Goal: Task Accomplishment & Management: Manage account settings

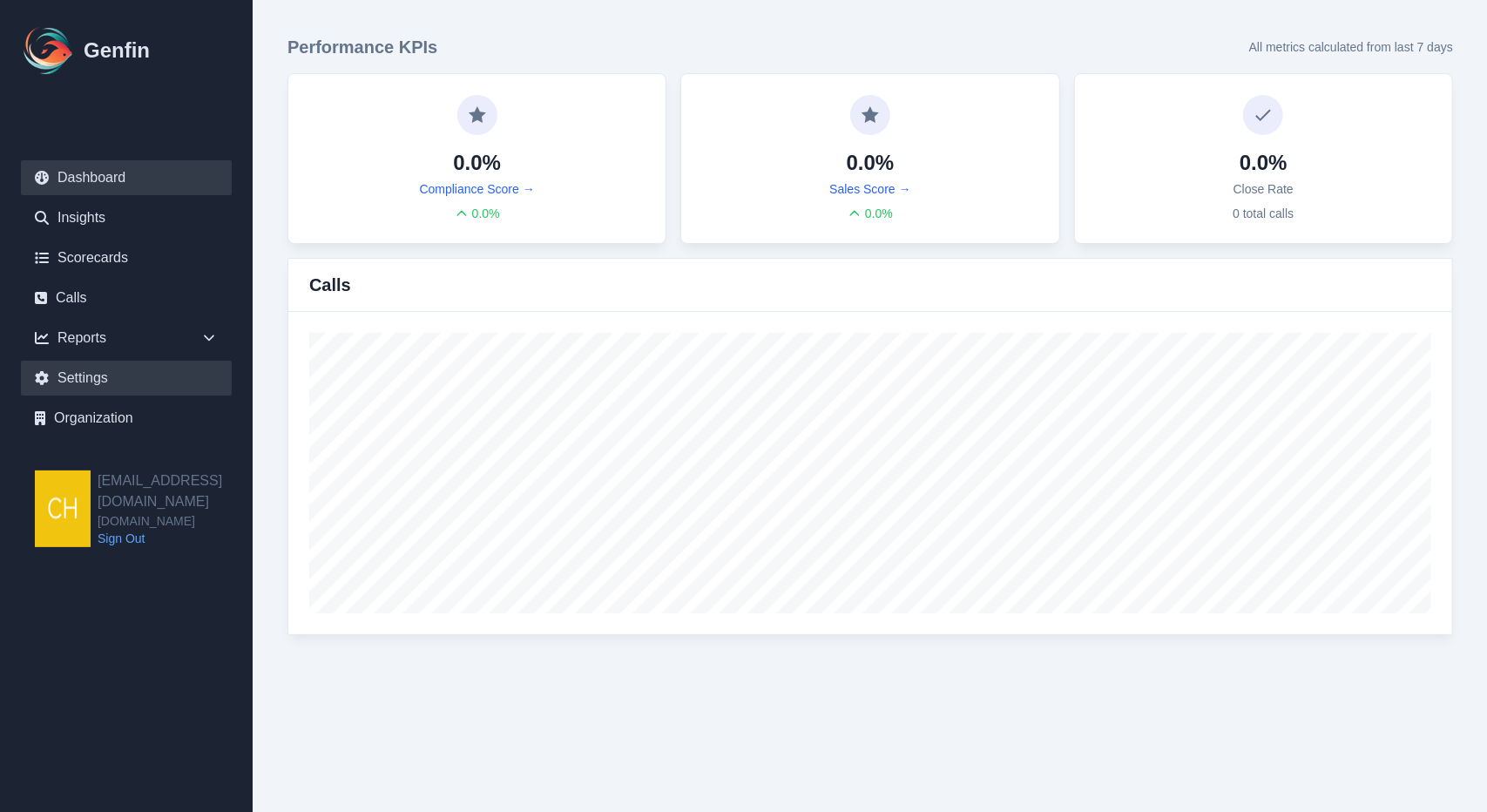
click at [98, 380] on link "Settings" at bounding box center [125, 377] width 210 height 35
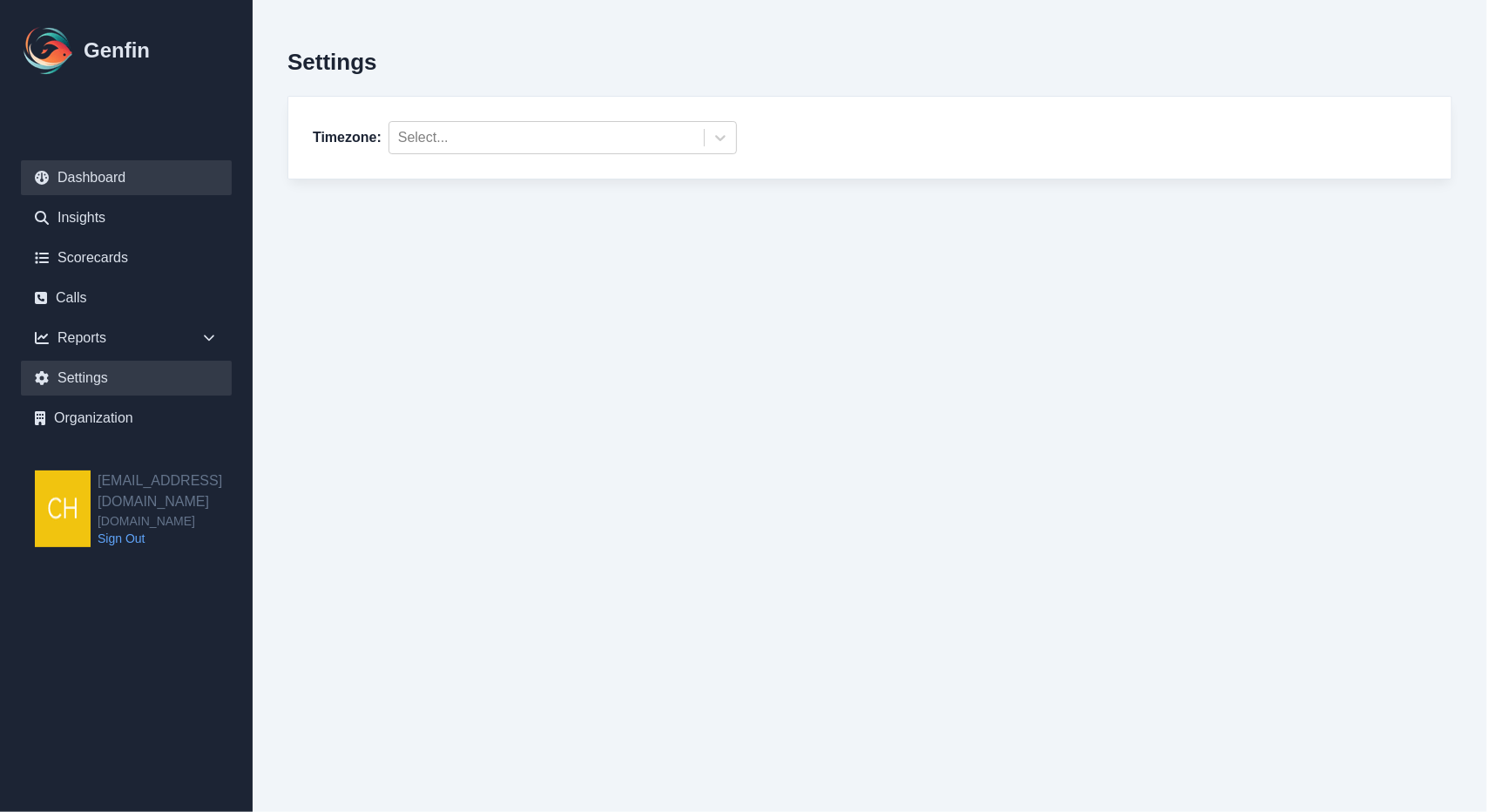
click at [153, 184] on link "Dashboard" at bounding box center [125, 177] width 210 height 35
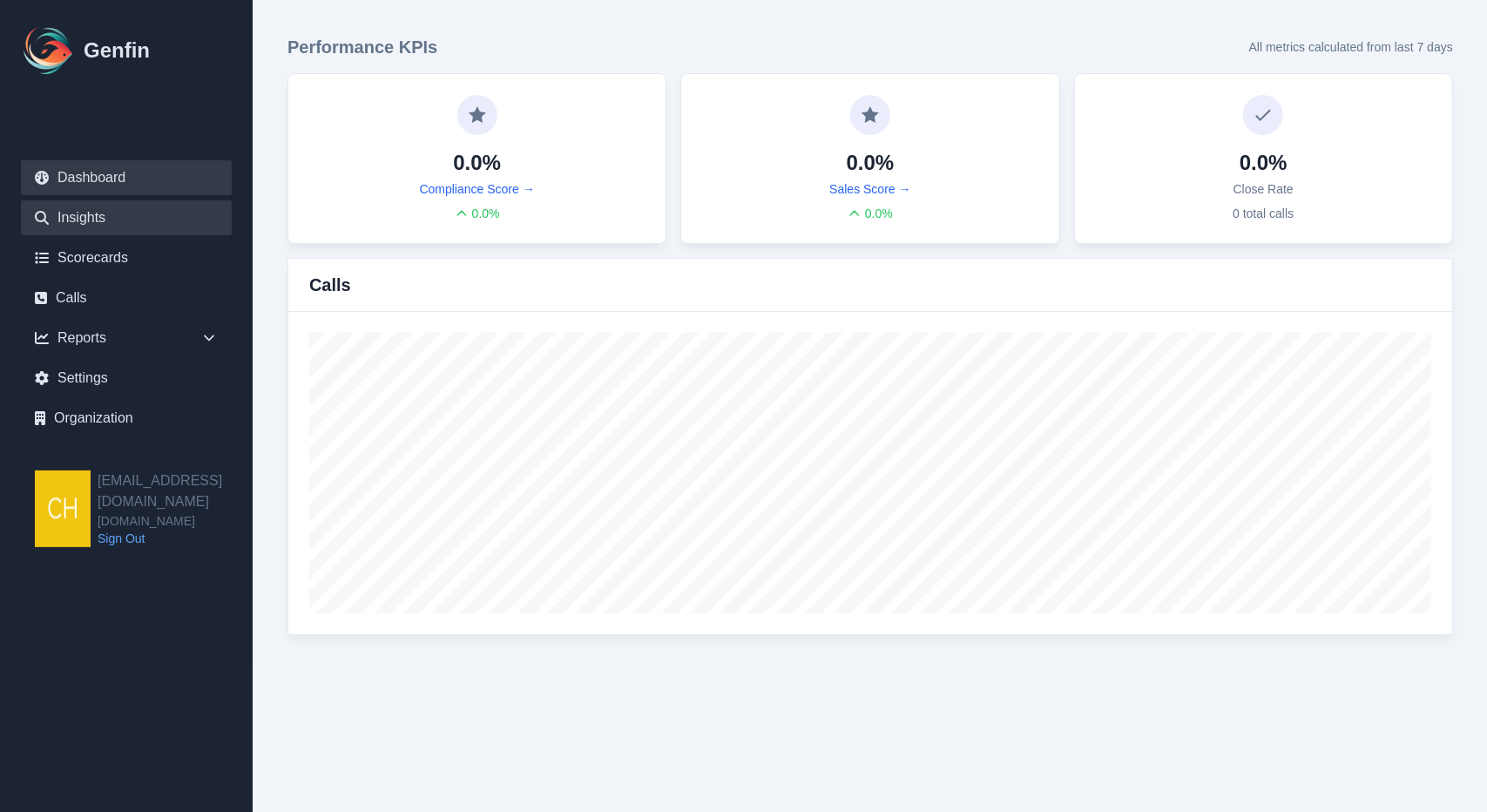
click at [150, 217] on link "Insights" at bounding box center [125, 217] width 210 height 35
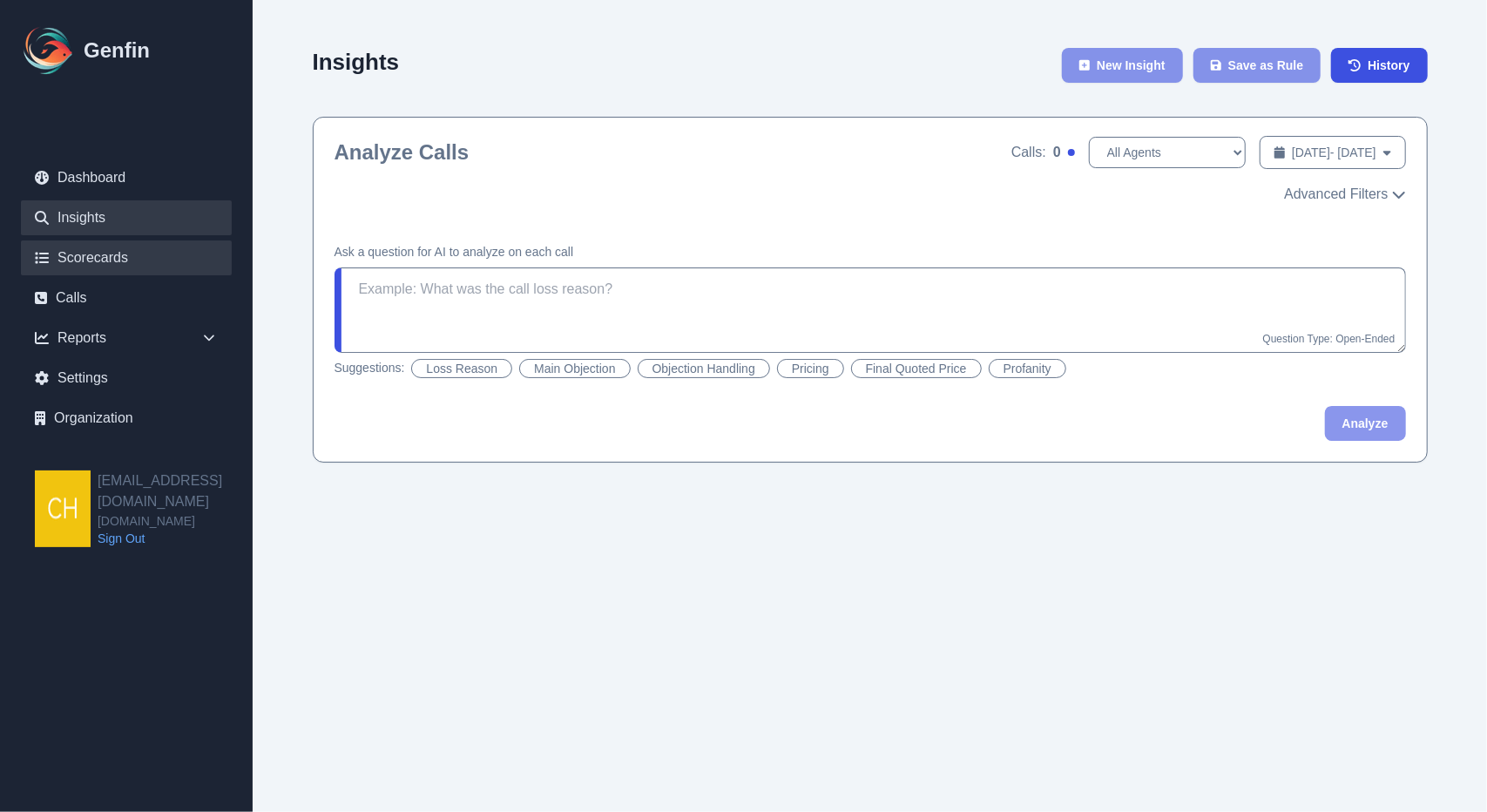
click at [143, 253] on link "Scorecards" at bounding box center [125, 257] width 210 height 35
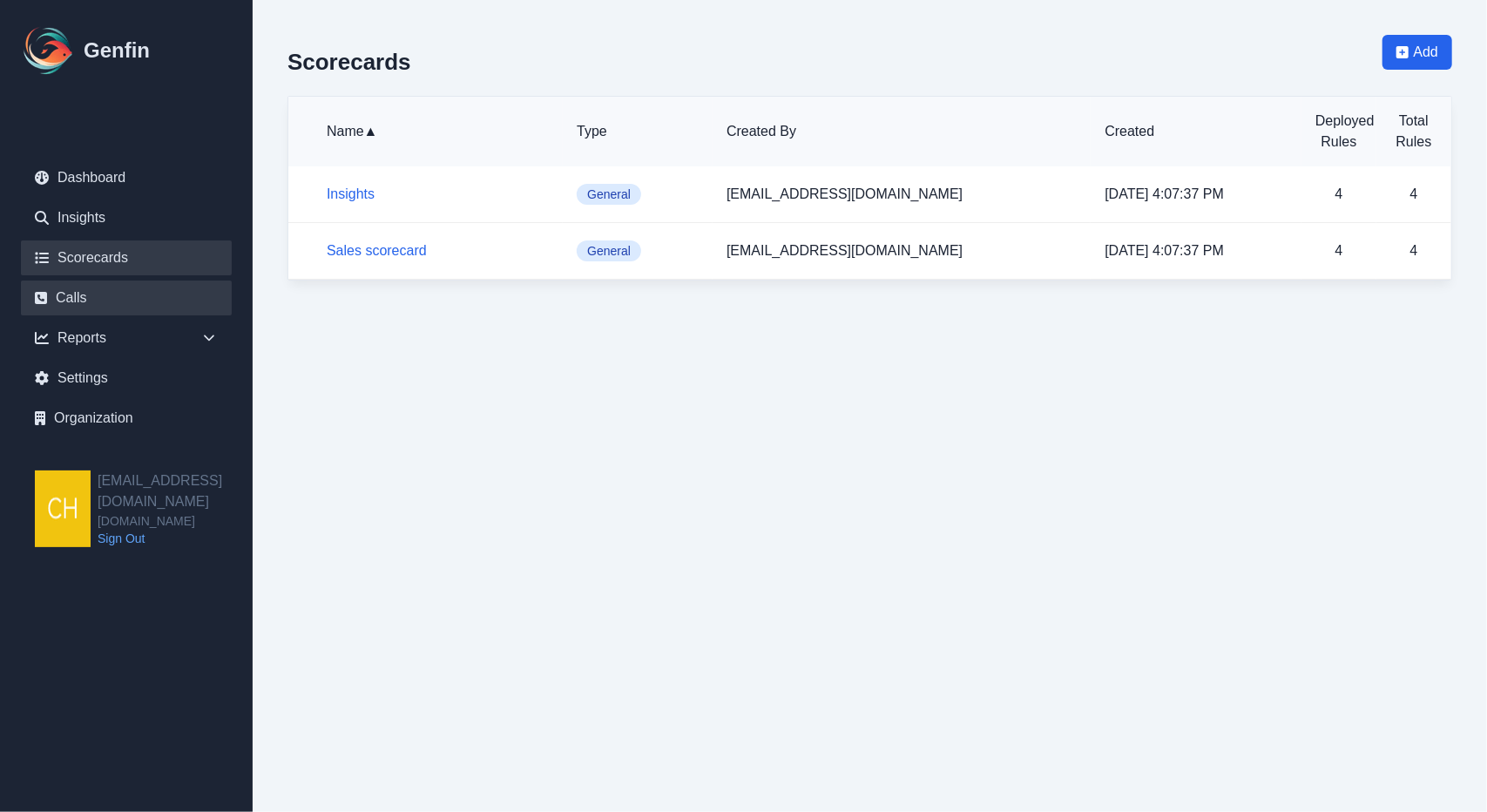
click at [100, 291] on link "Calls" at bounding box center [125, 297] width 210 height 35
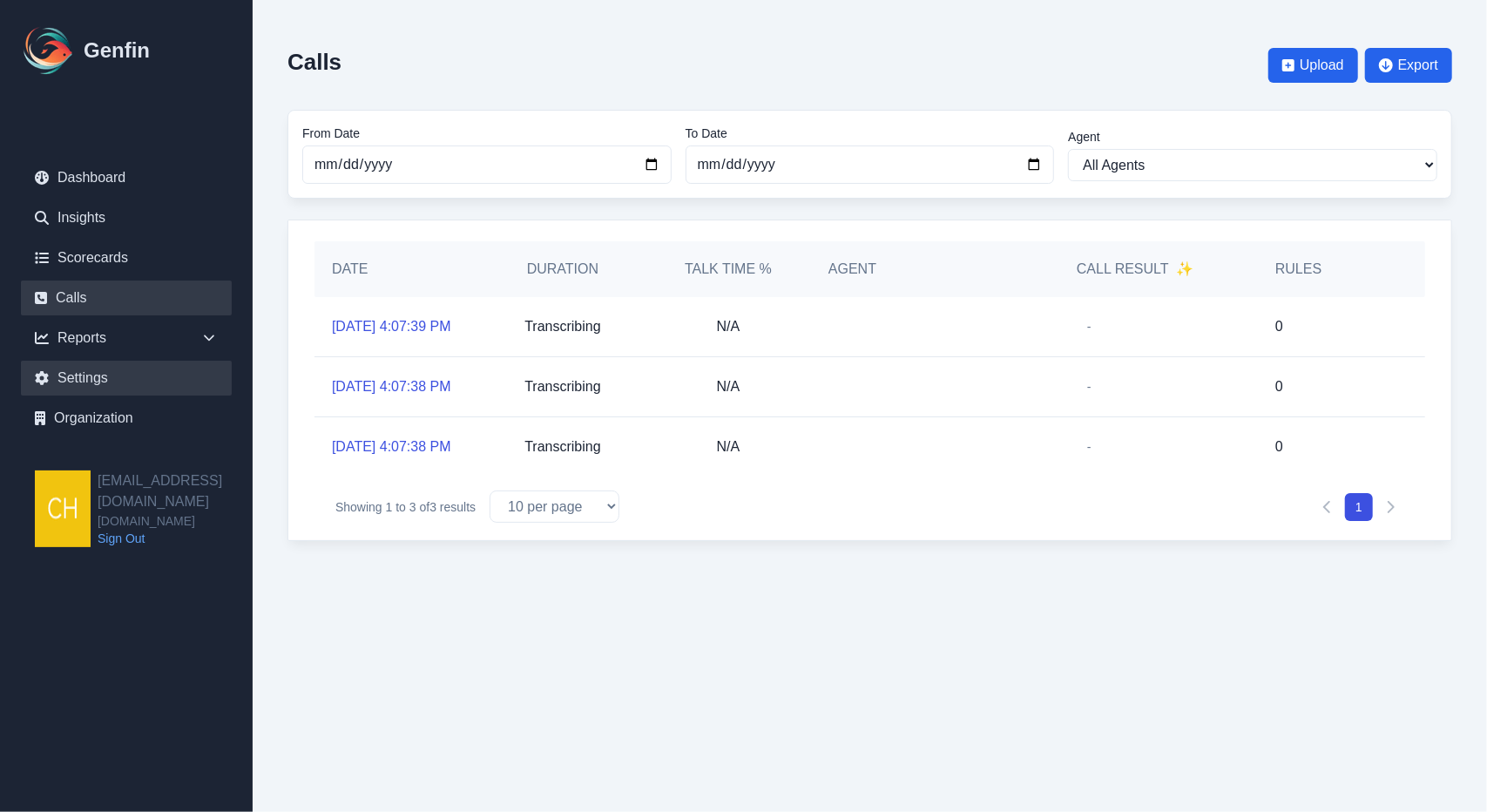
click at [75, 370] on link "Settings" at bounding box center [125, 377] width 210 height 35
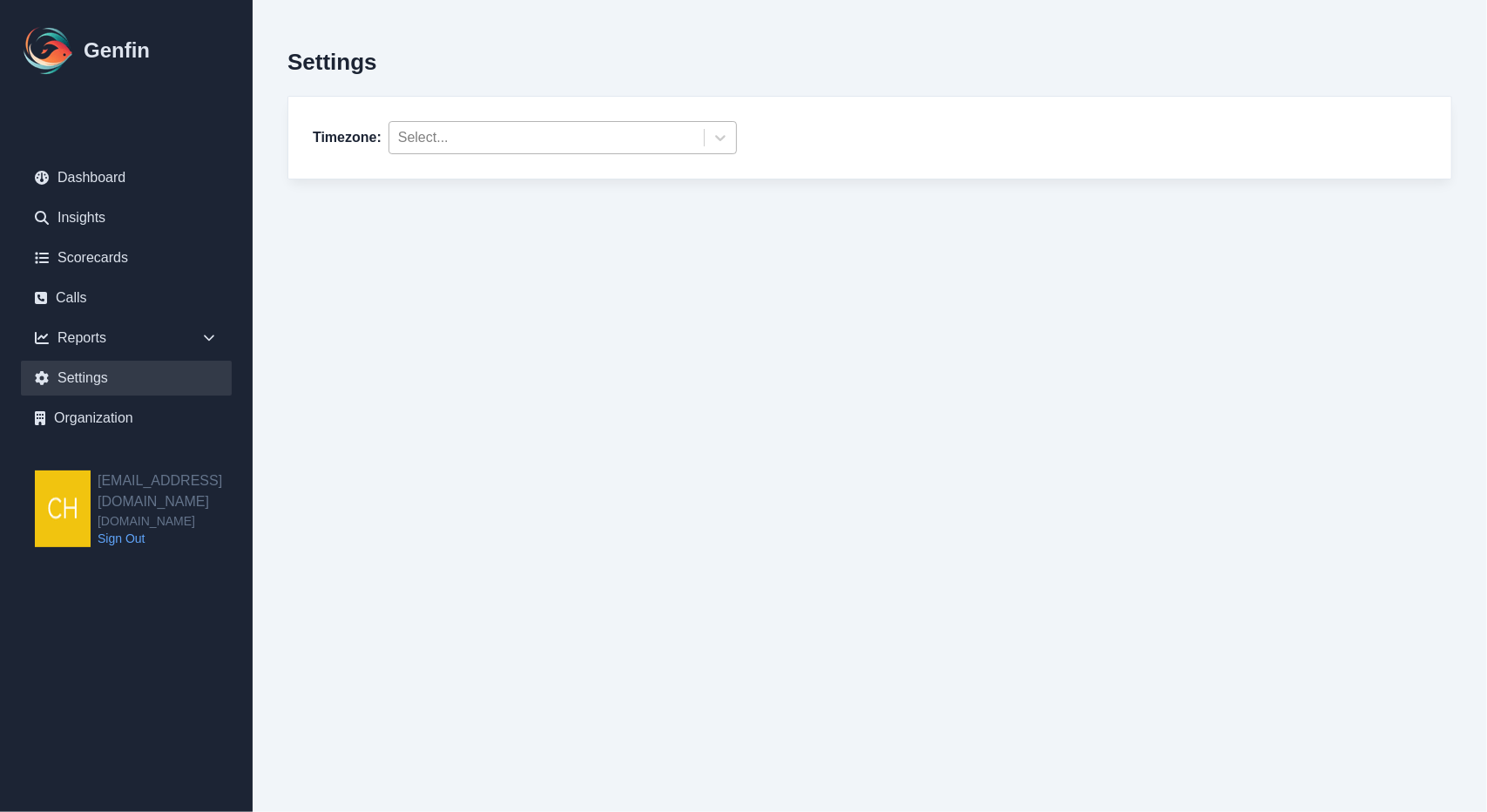
click at [428, 137] on div at bounding box center [546, 137] width 297 height 25
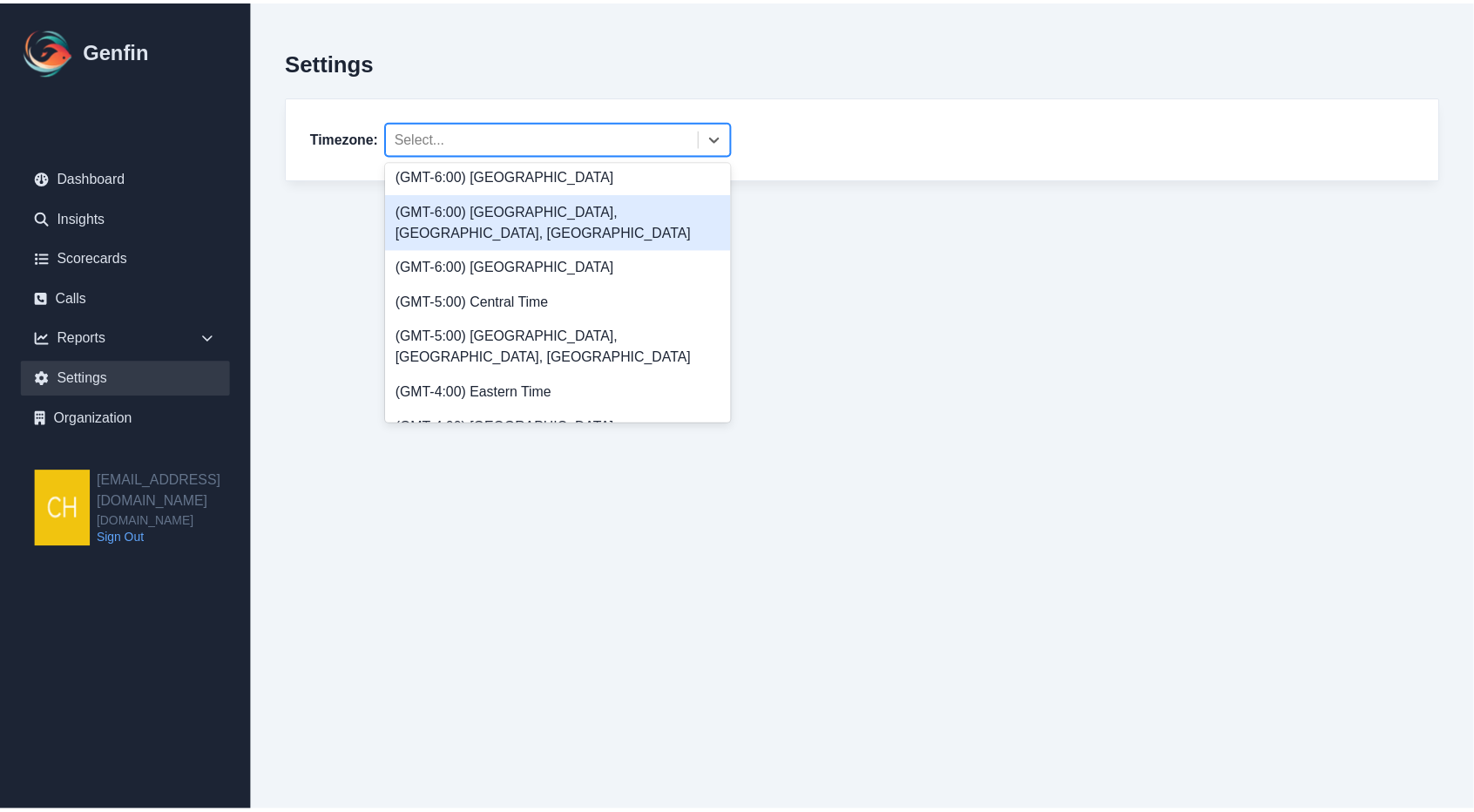
scroll to position [383, 0]
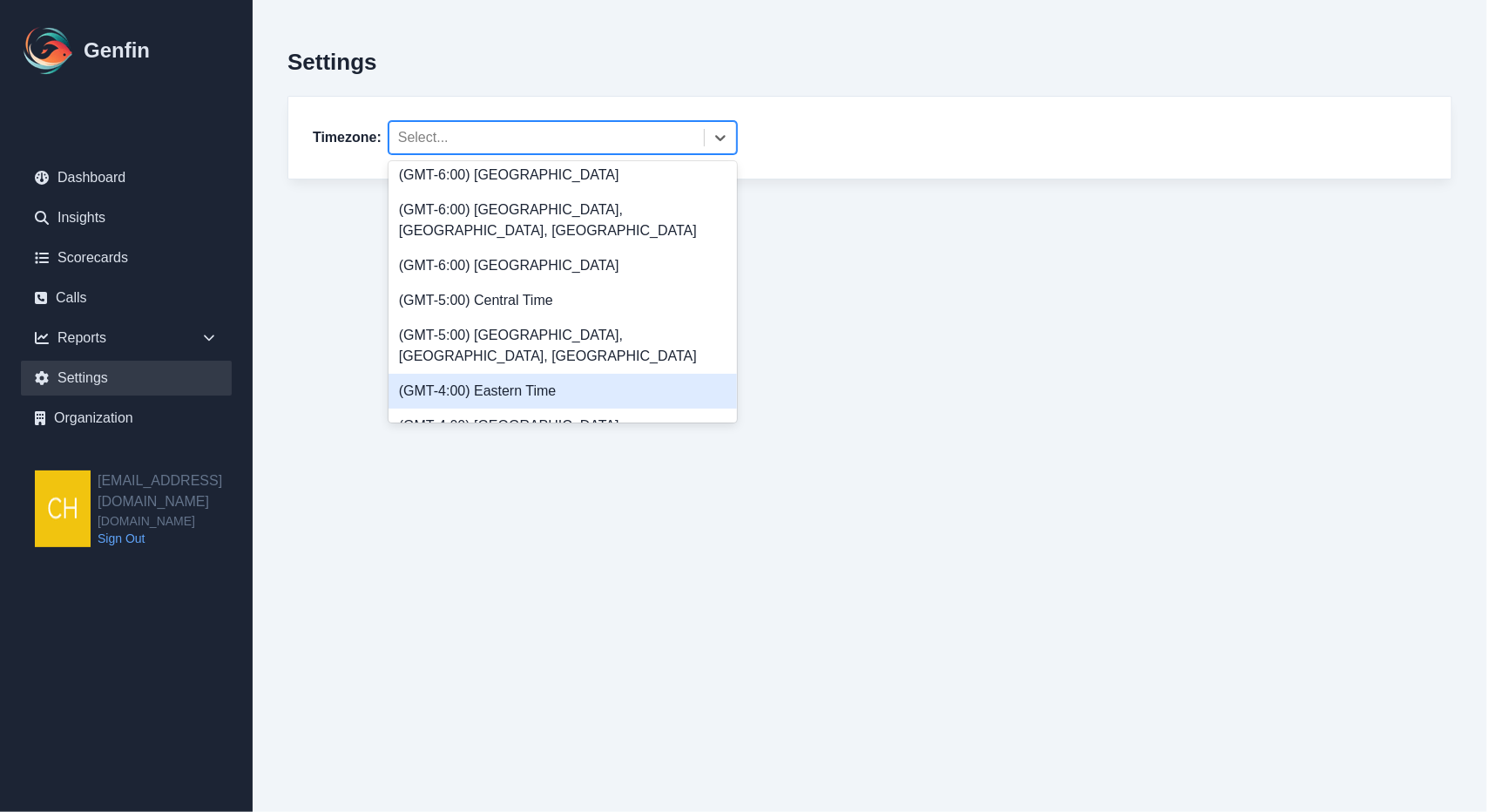
click at [543, 373] on div "(GMT-4:00) Eastern Time" at bounding box center [562, 390] width 349 height 35
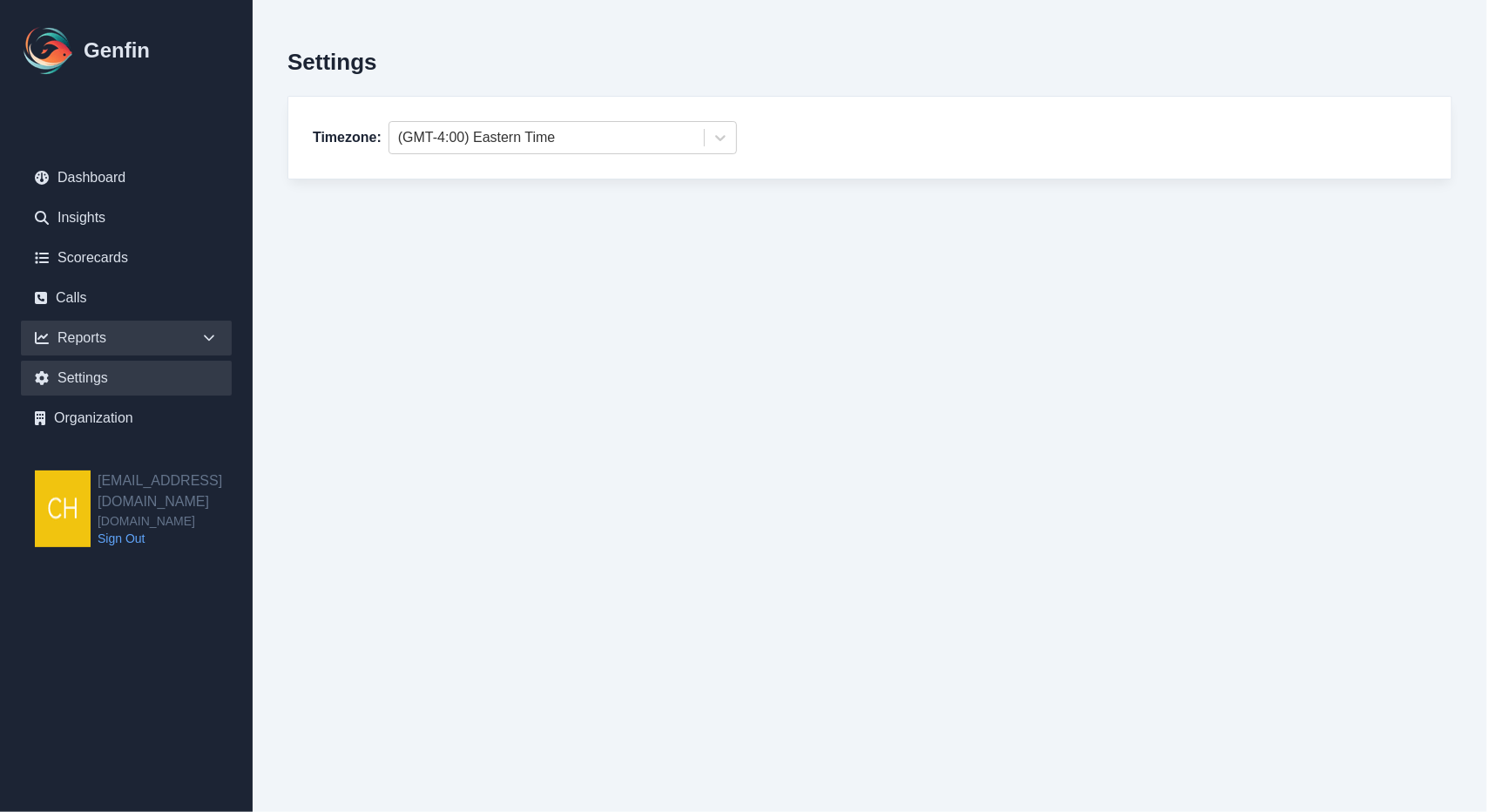
click at [192, 335] on div "Reports" at bounding box center [125, 337] width 210 height 35
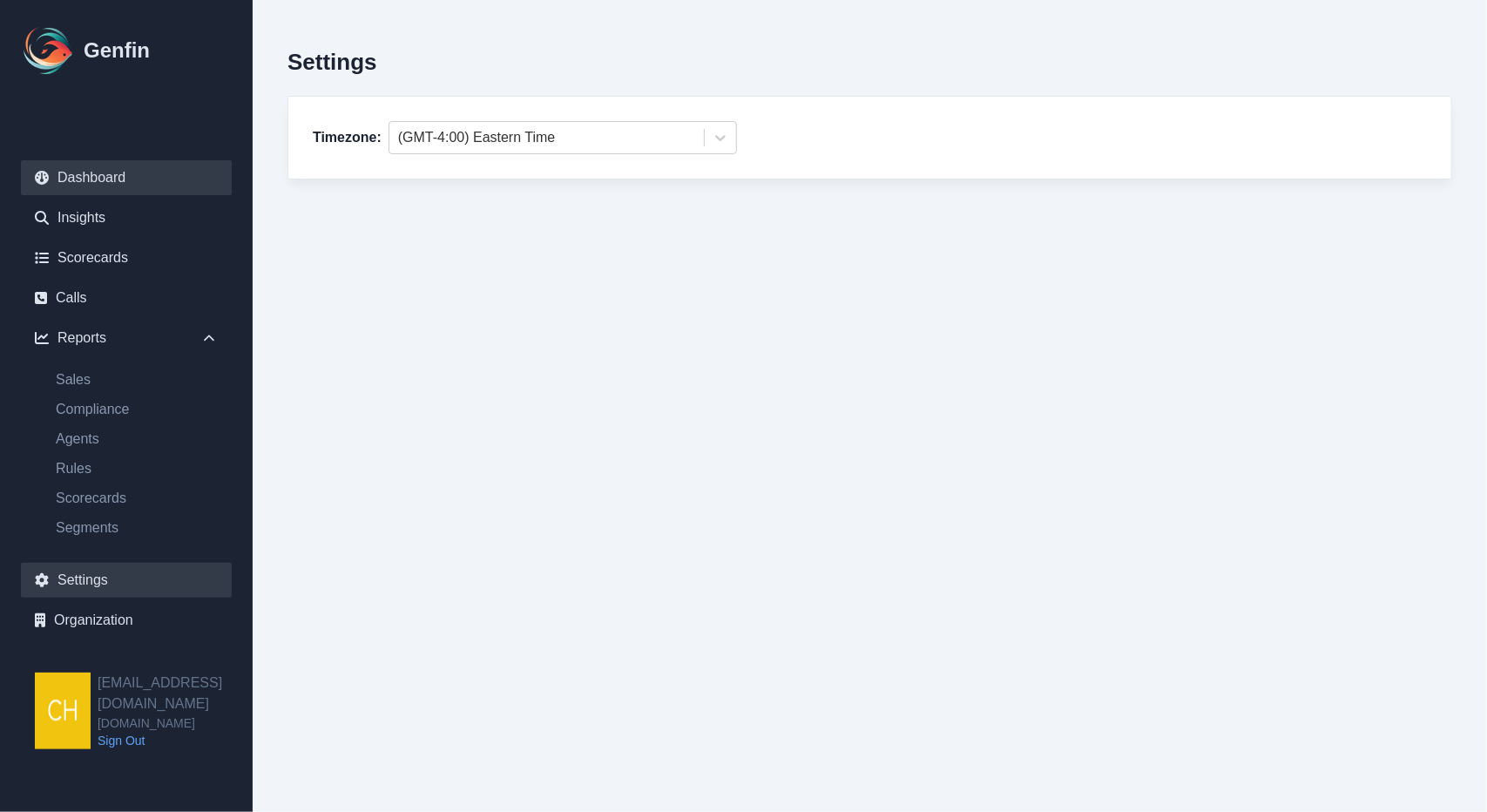
click at [128, 182] on link "Dashboard" at bounding box center [125, 177] width 210 height 35
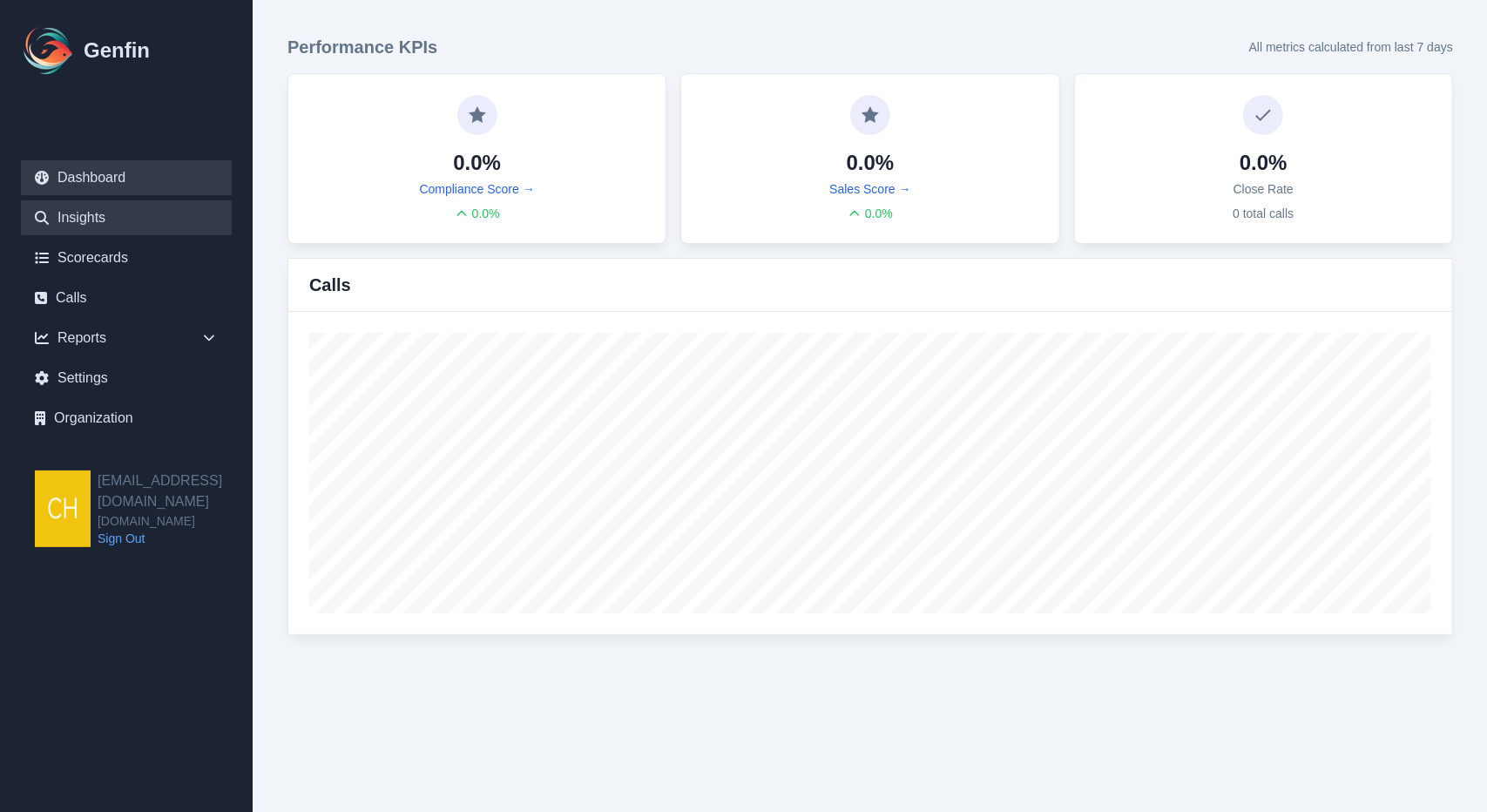
click at [114, 219] on link "Insights" at bounding box center [125, 217] width 210 height 35
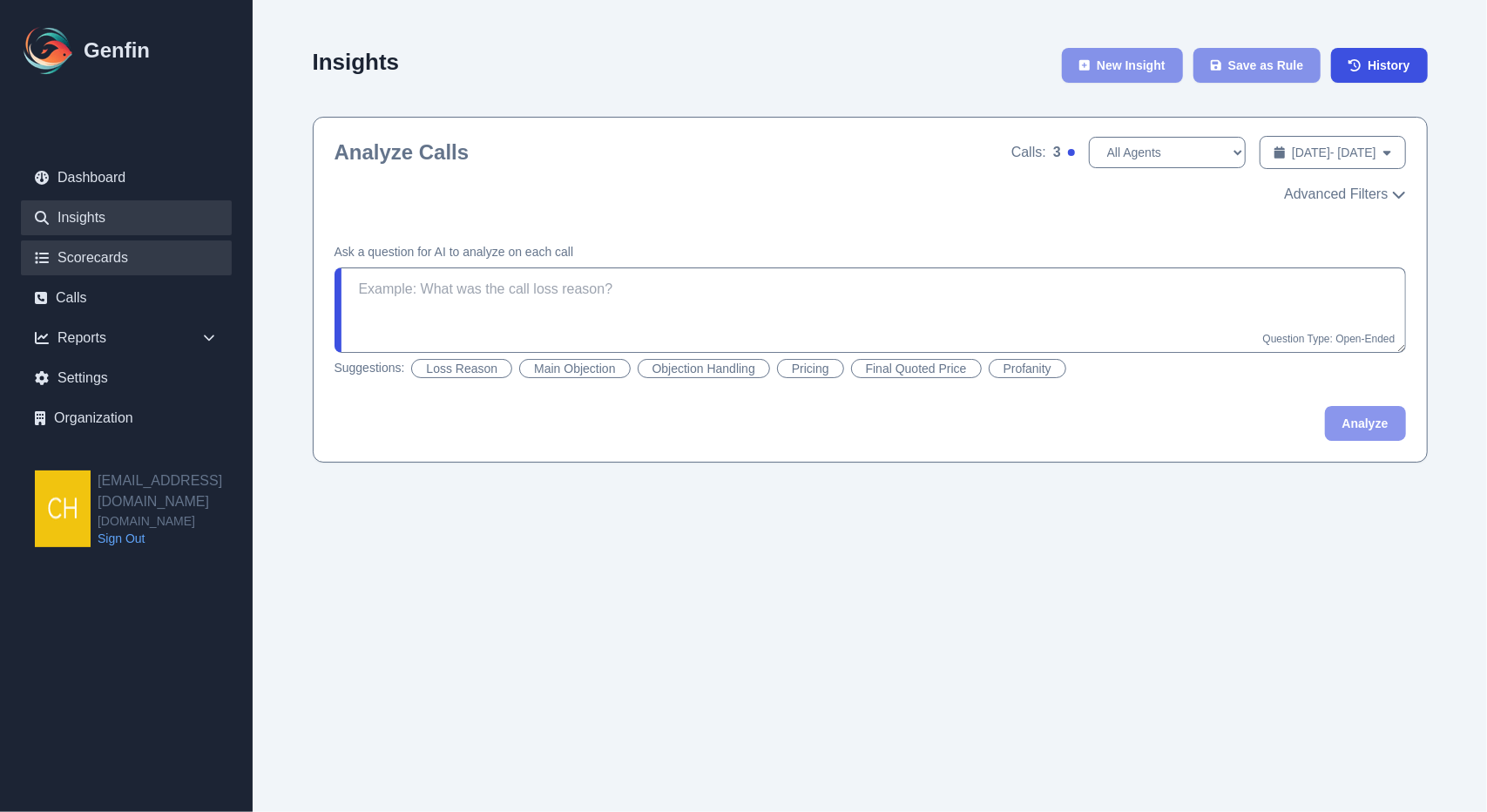
click at [87, 264] on link "Scorecards" at bounding box center [125, 257] width 210 height 35
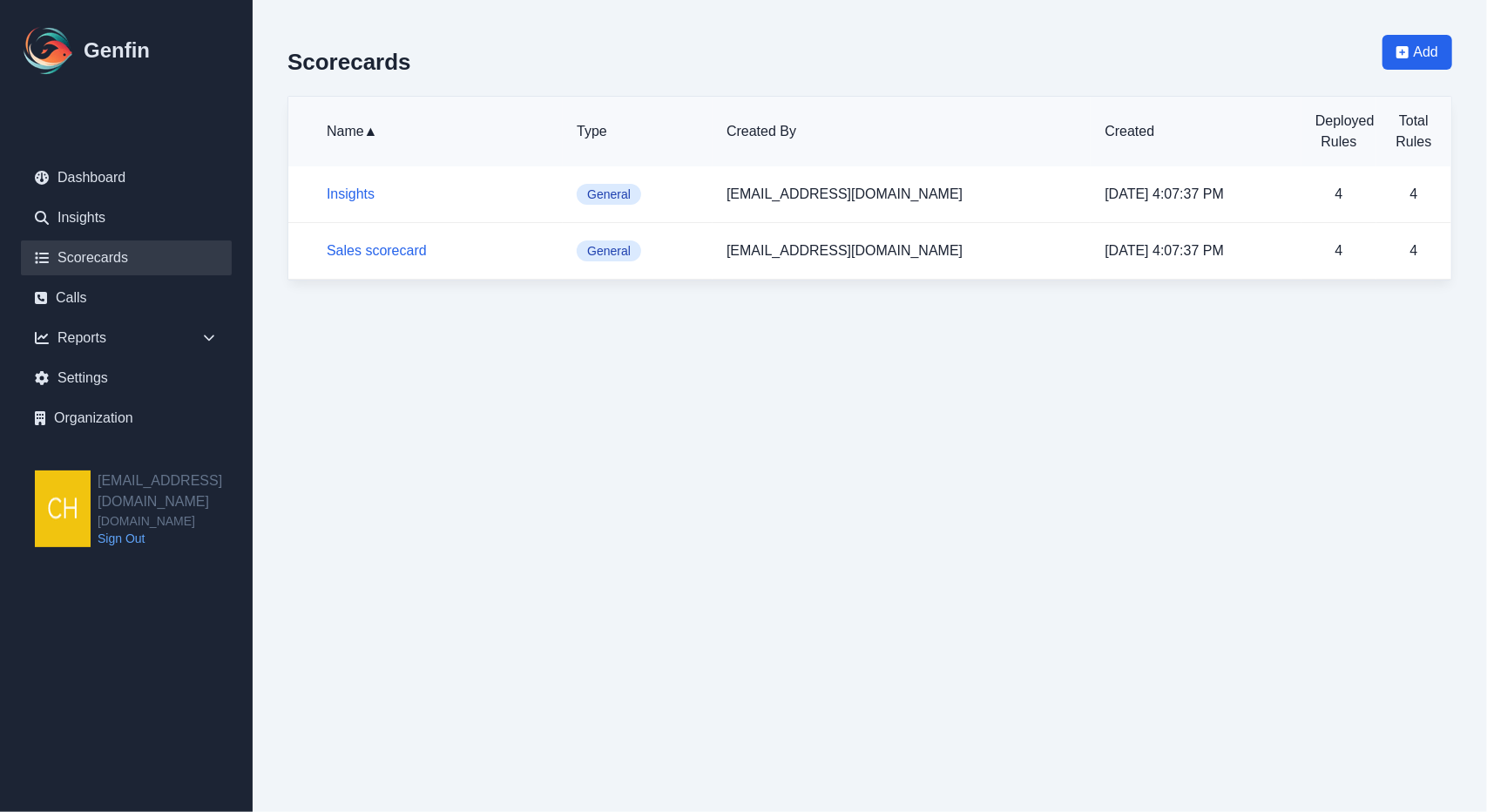
click at [57, 320] on div "Reports" at bounding box center [125, 337] width 210 height 35
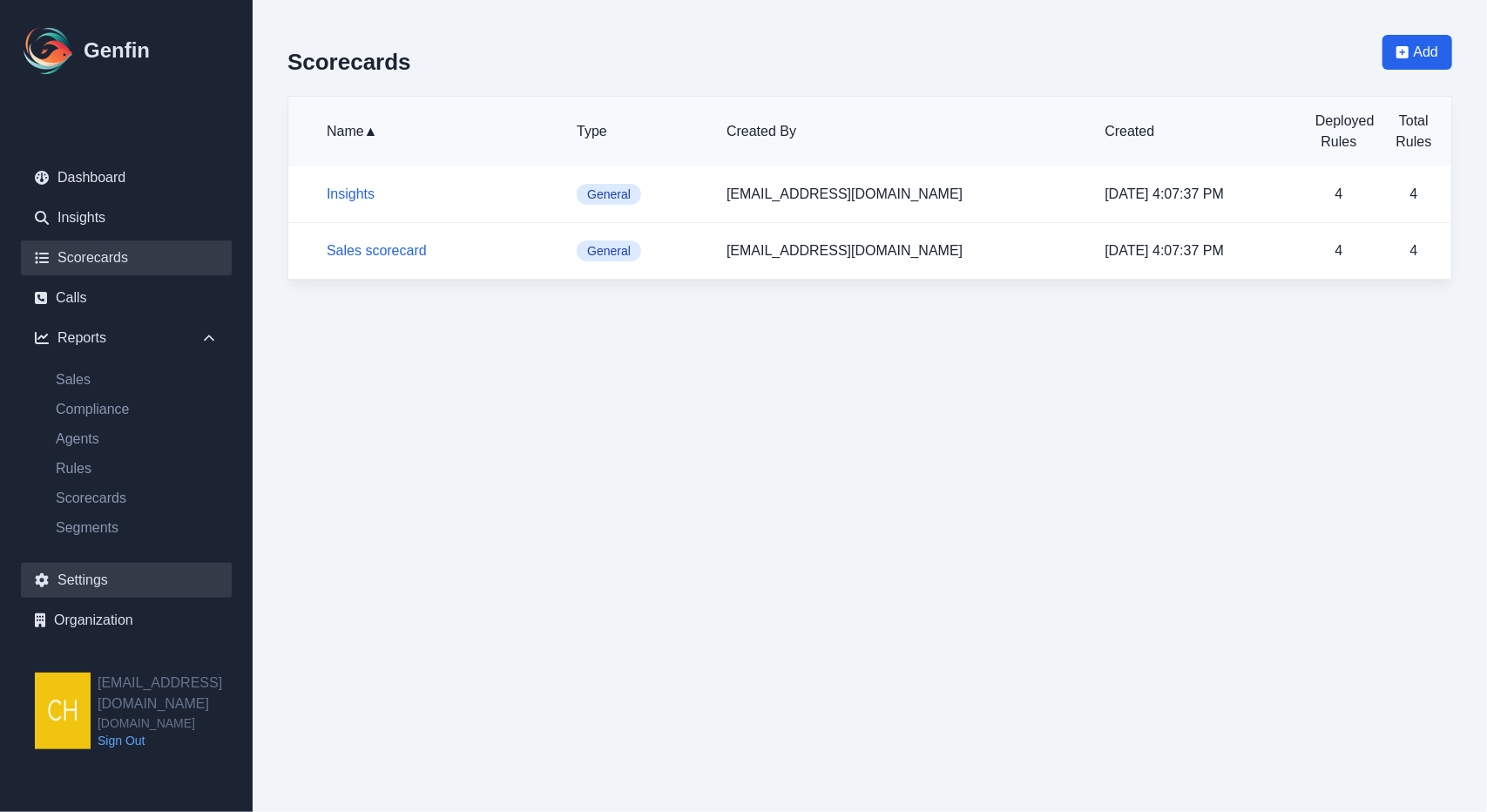
click at [71, 584] on link "Settings" at bounding box center [125, 580] width 210 height 35
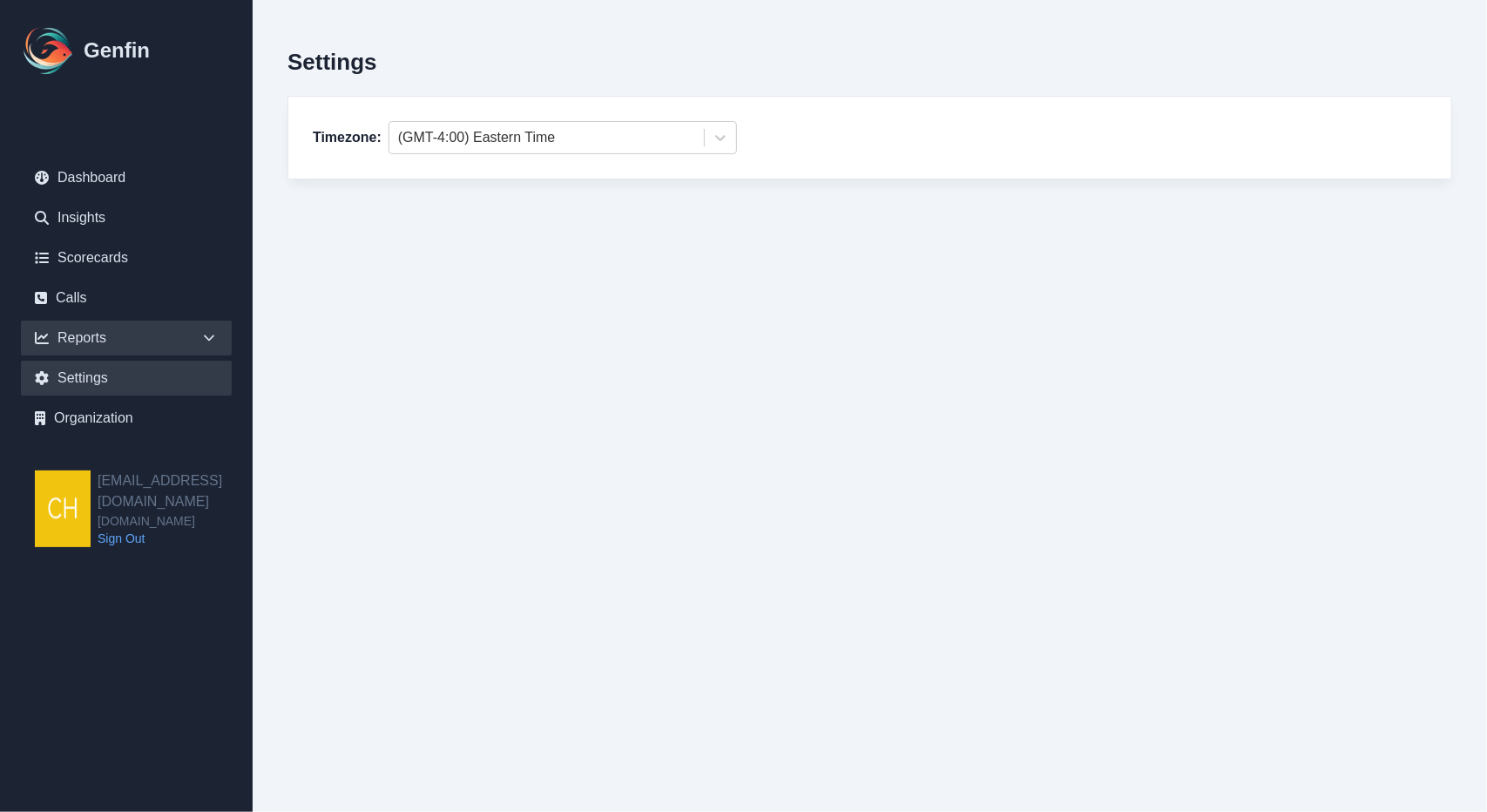
click at [107, 337] on div "Reports" at bounding box center [125, 337] width 210 height 35
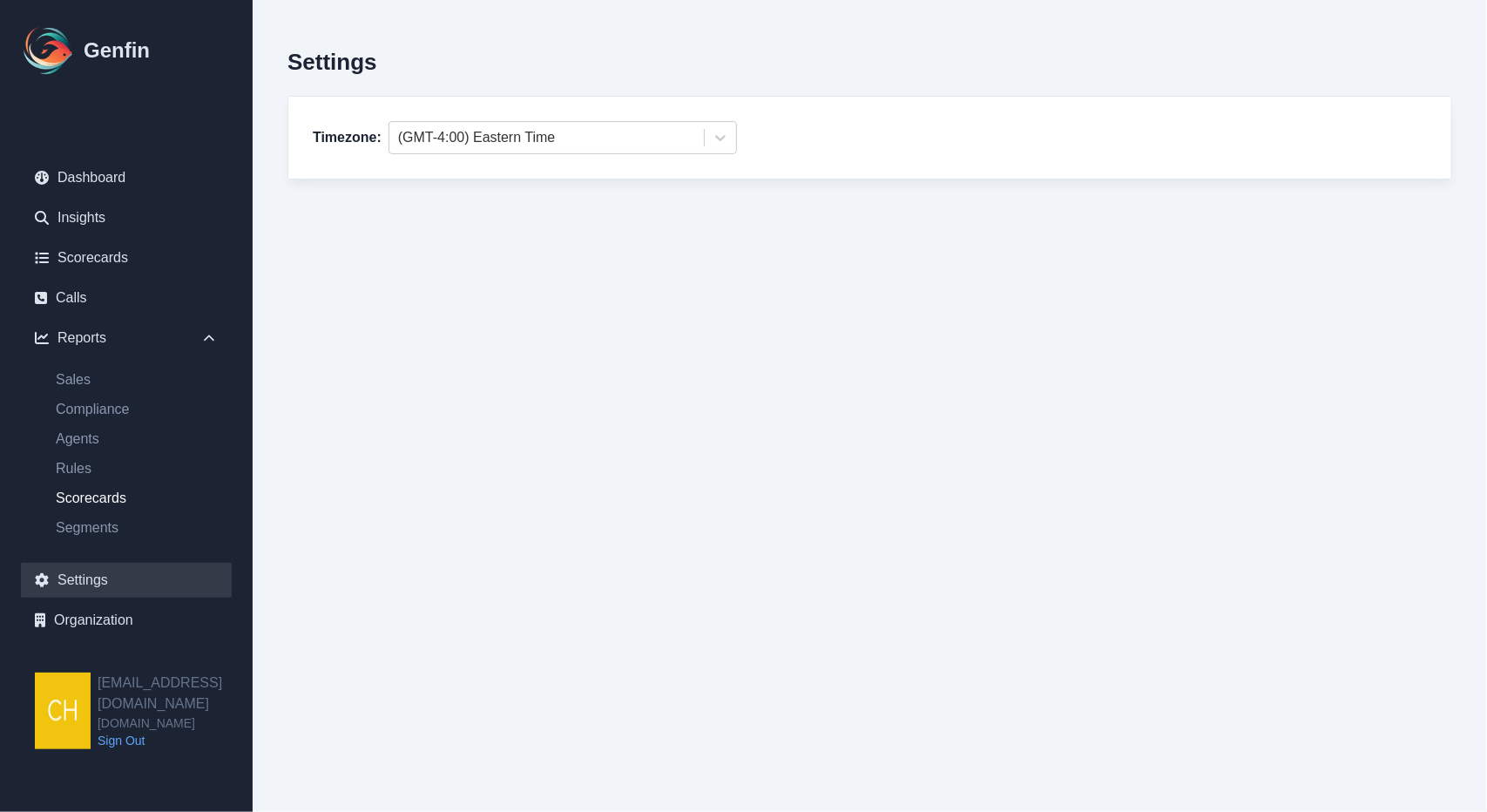
click at [84, 508] on link "Scorecards" at bounding box center [136, 498] width 190 height 21
select select "14"
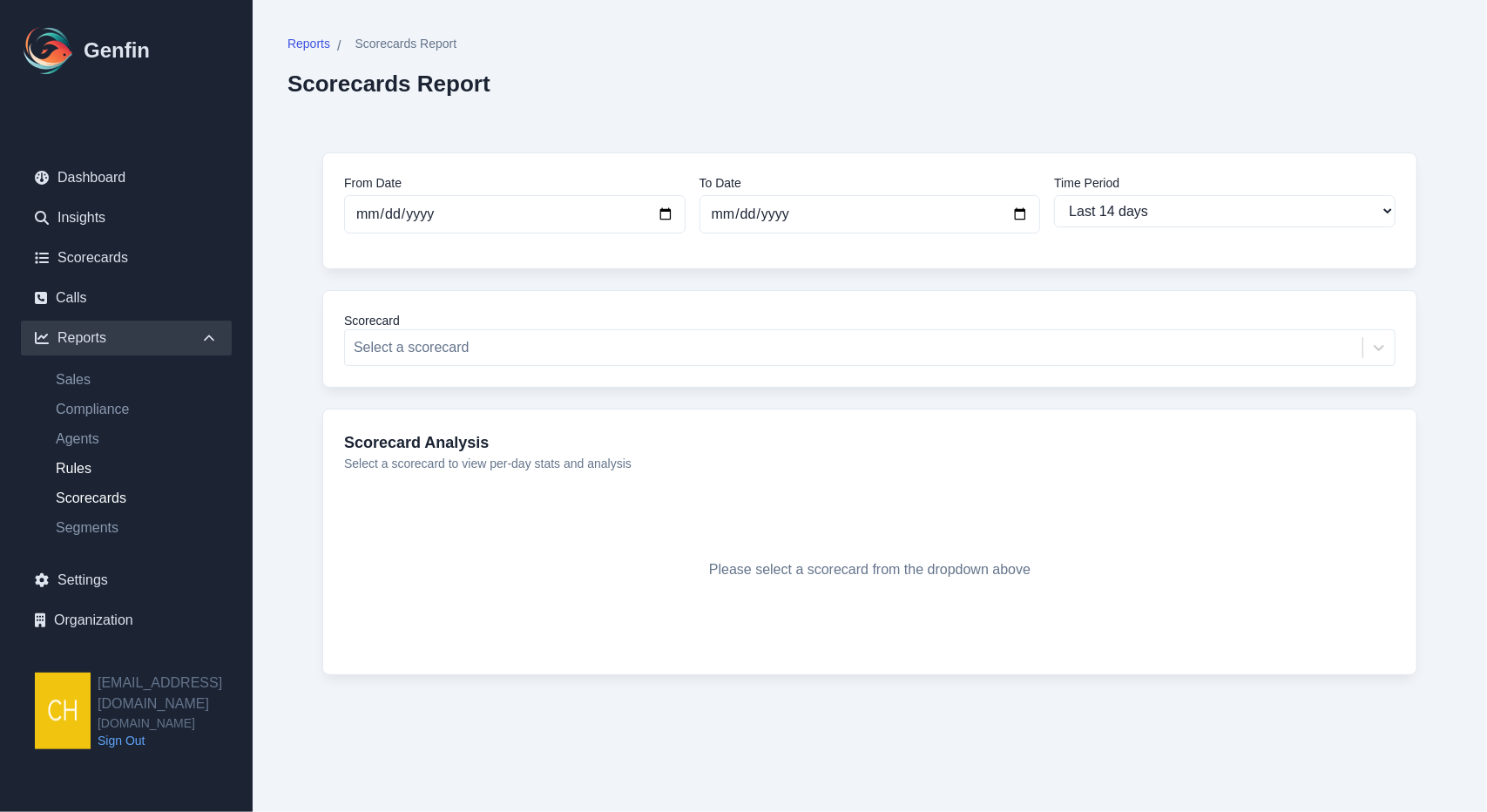
click at [85, 461] on link "Rules" at bounding box center [136, 468] width 190 height 21
select select "14"
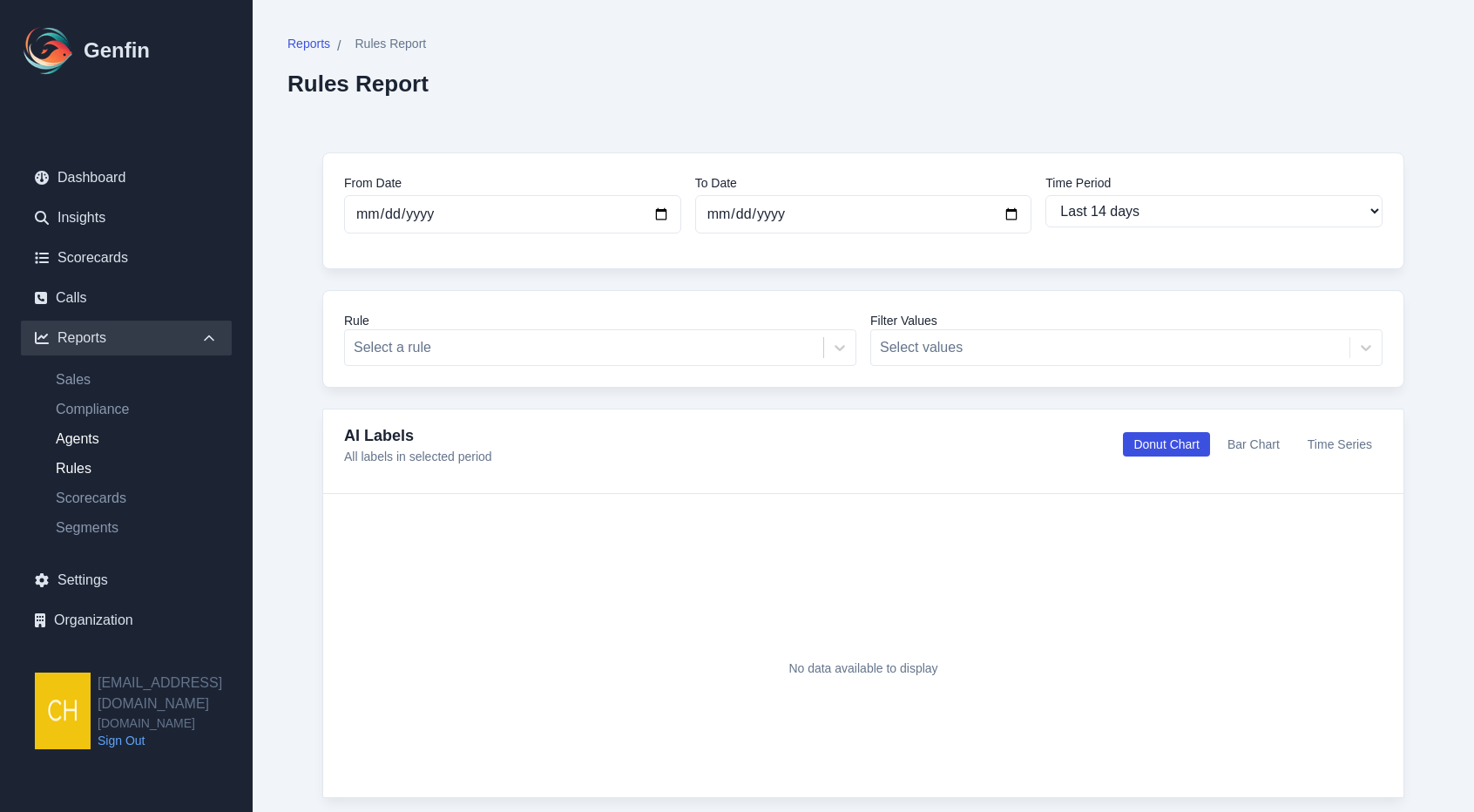
click at [87, 438] on link "Agents" at bounding box center [136, 439] width 190 height 21
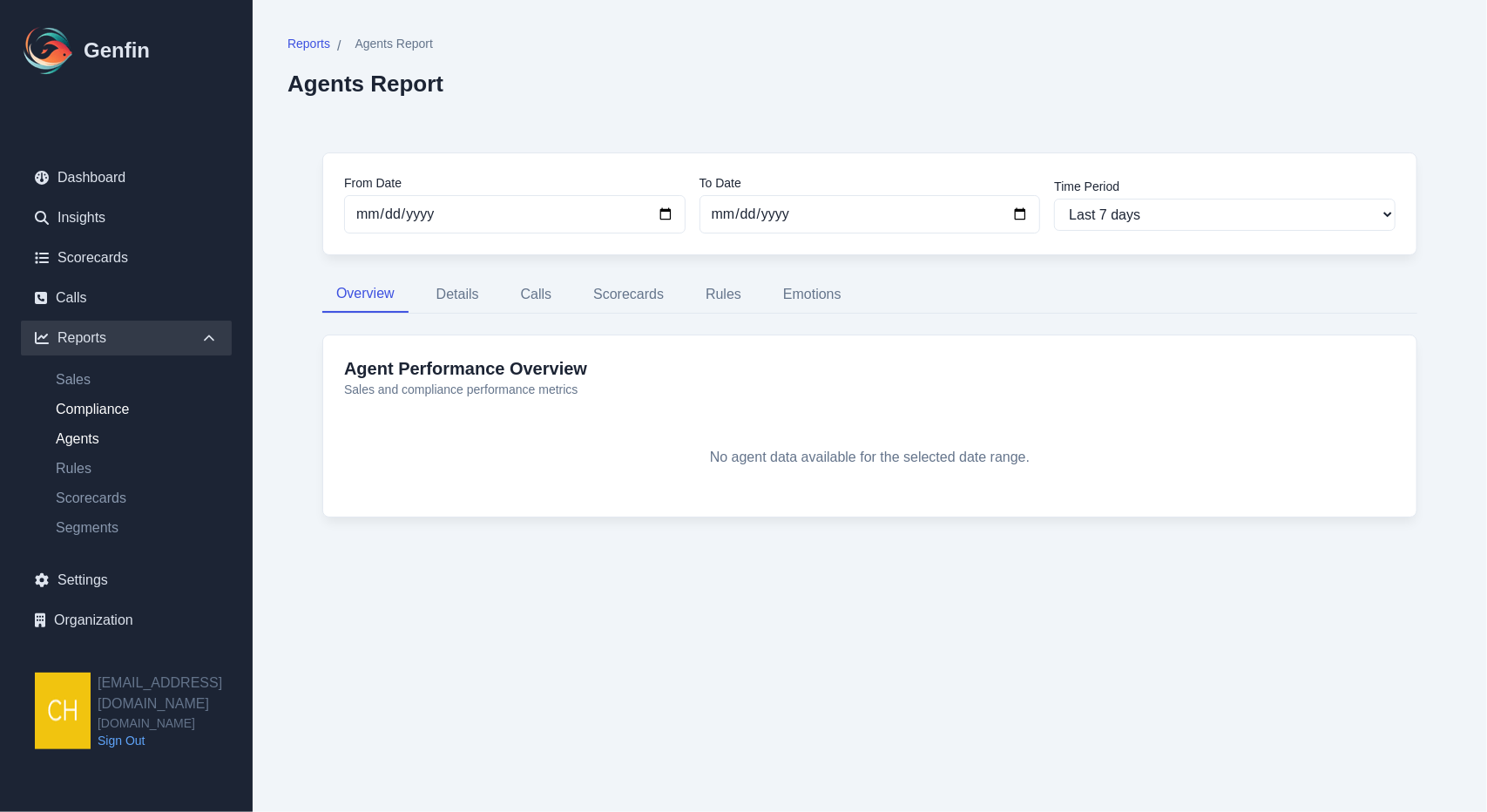
click at [112, 405] on link "Compliance" at bounding box center [136, 409] width 190 height 21
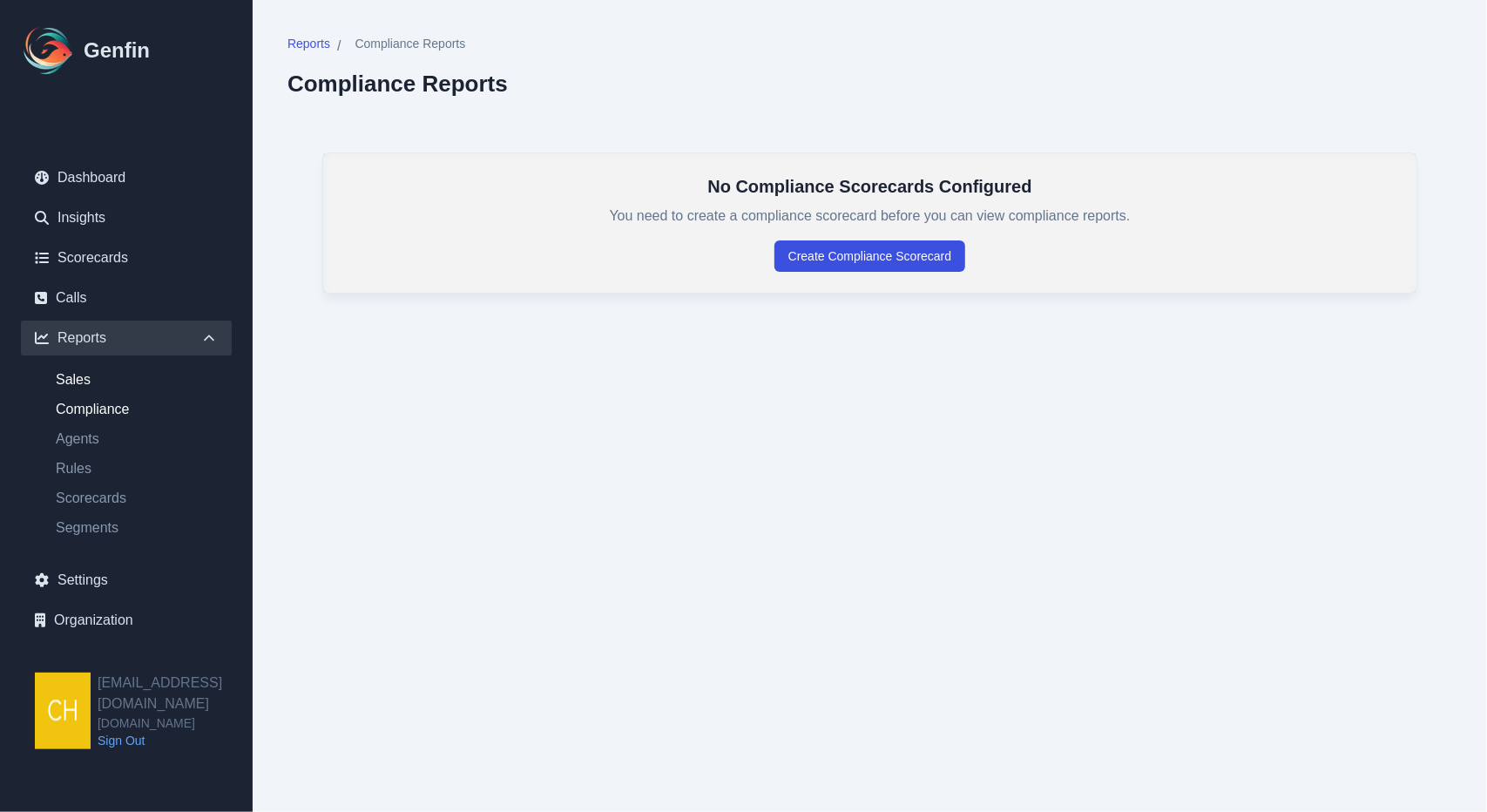
click at [80, 389] on link "Sales" at bounding box center [136, 379] width 190 height 21
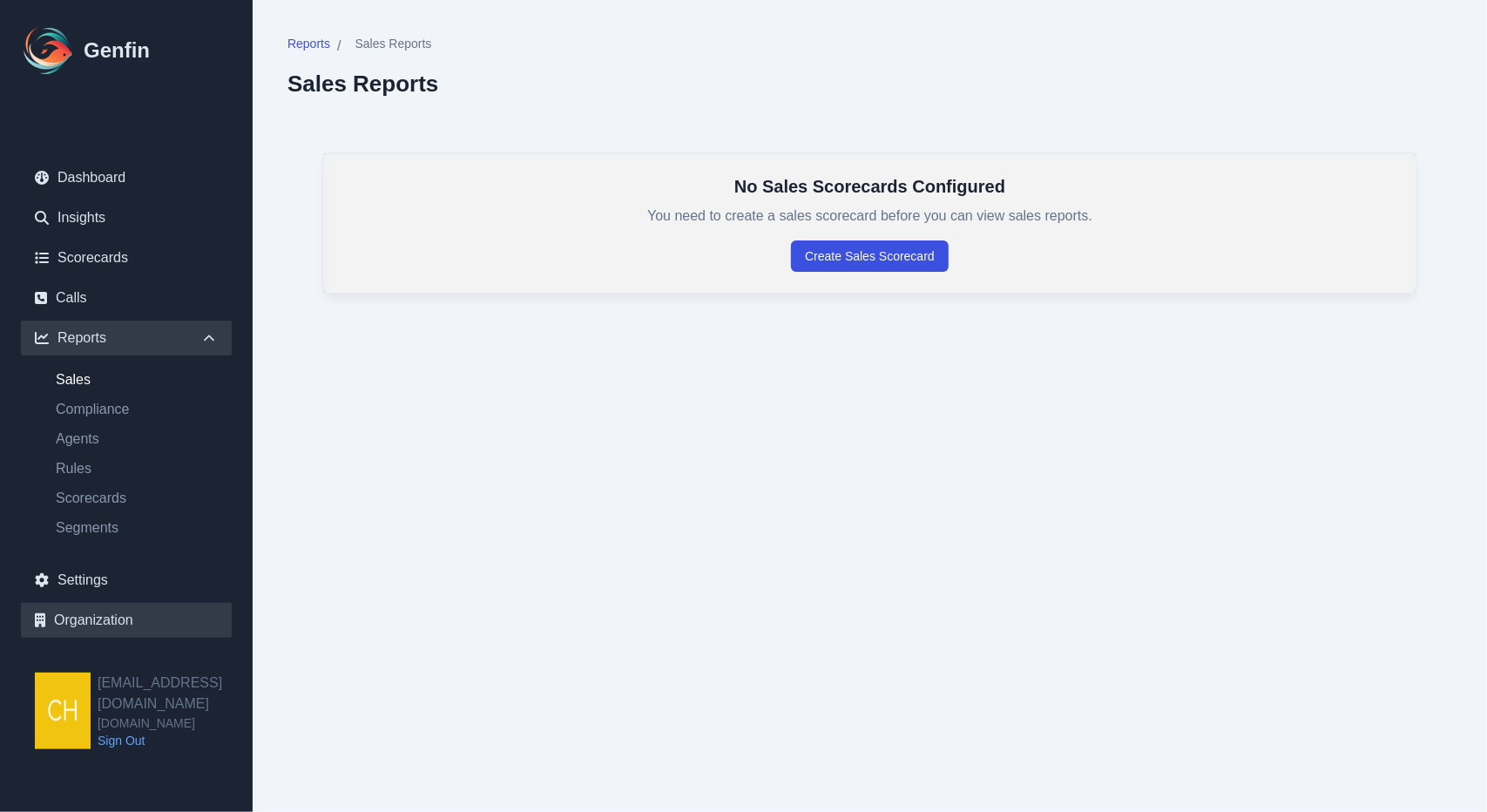
click at [78, 628] on link "Organization" at bounding box center [125, 619] width 210 height 35
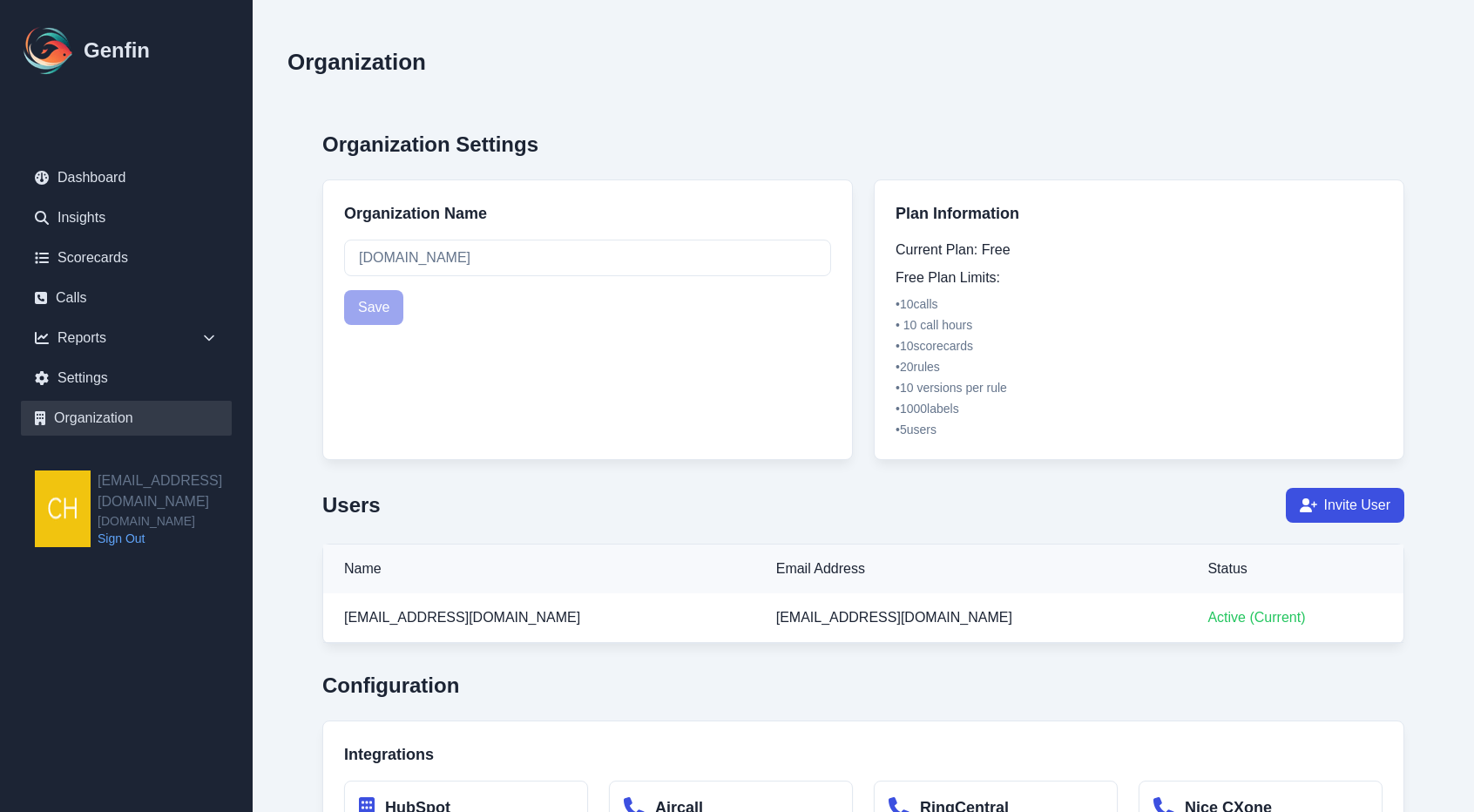
click at [126, 529] on link "Sign Out" at bounding box center [175, 538] width 155 height 18
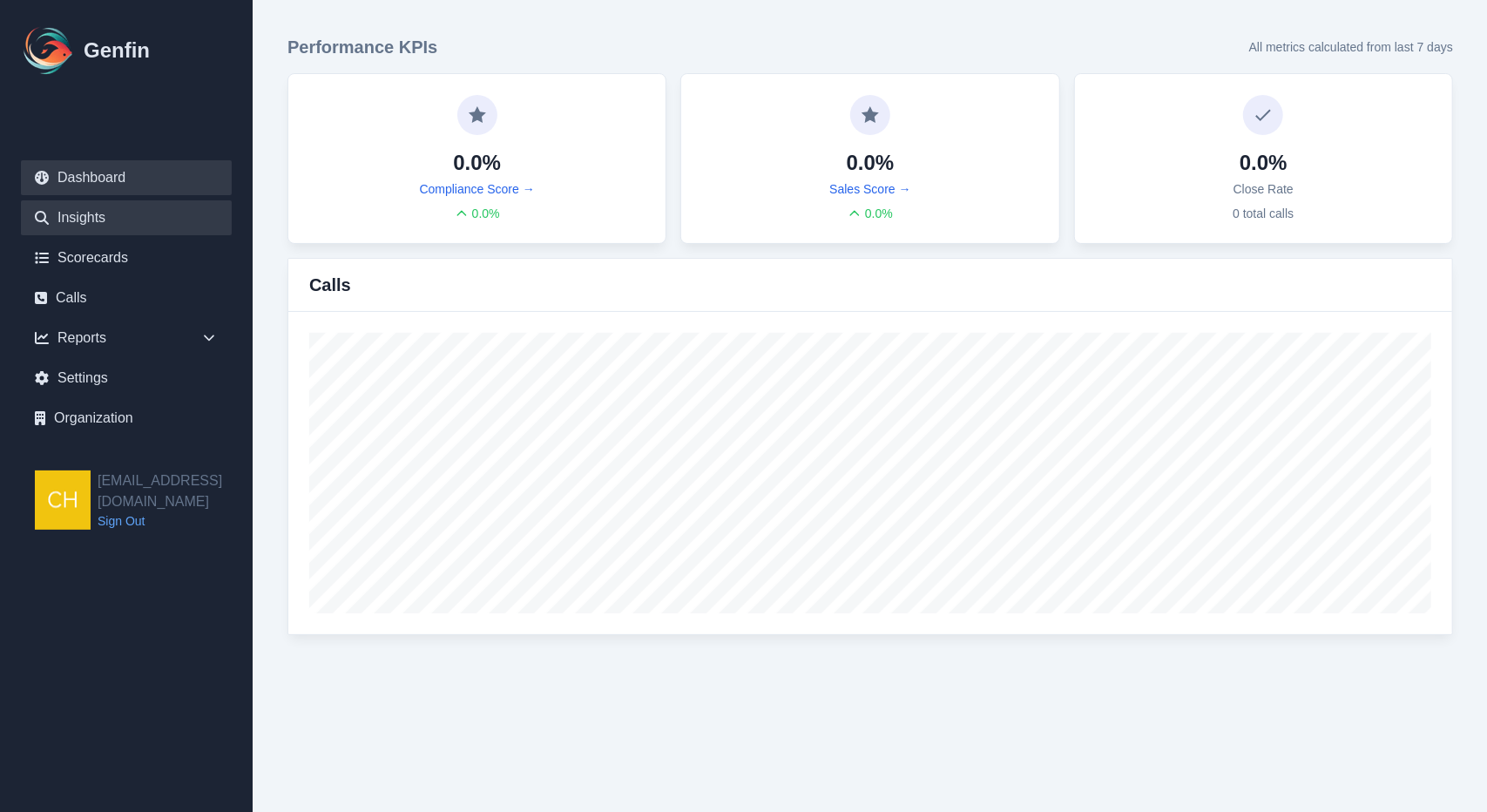
click at [118, 206] on link "Insights" at bounding box center [125, 217] width 210 height 35
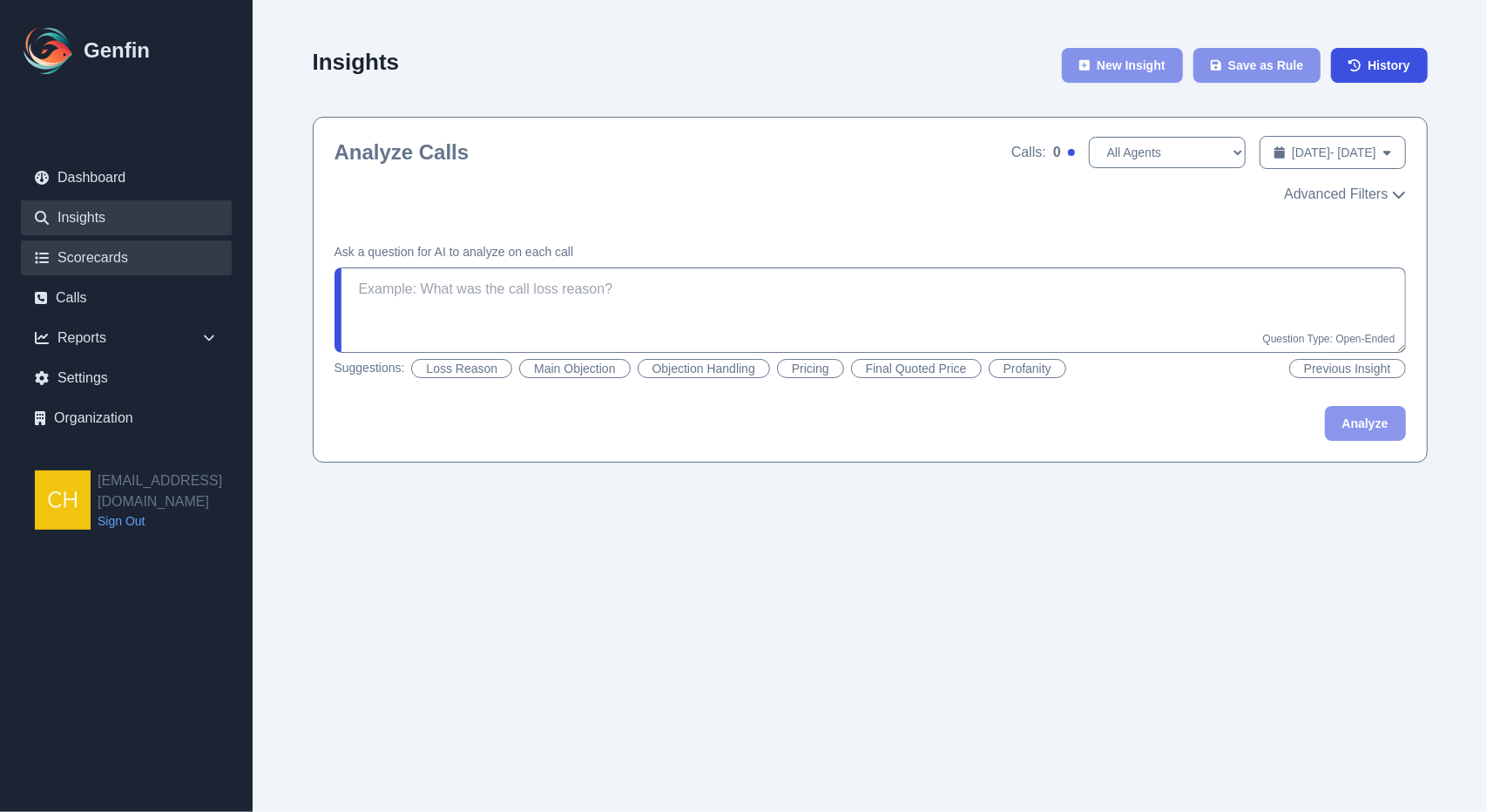
click at [104, 264] on link "Scorecards" at bounding box center [125, 257] width 210 height 35
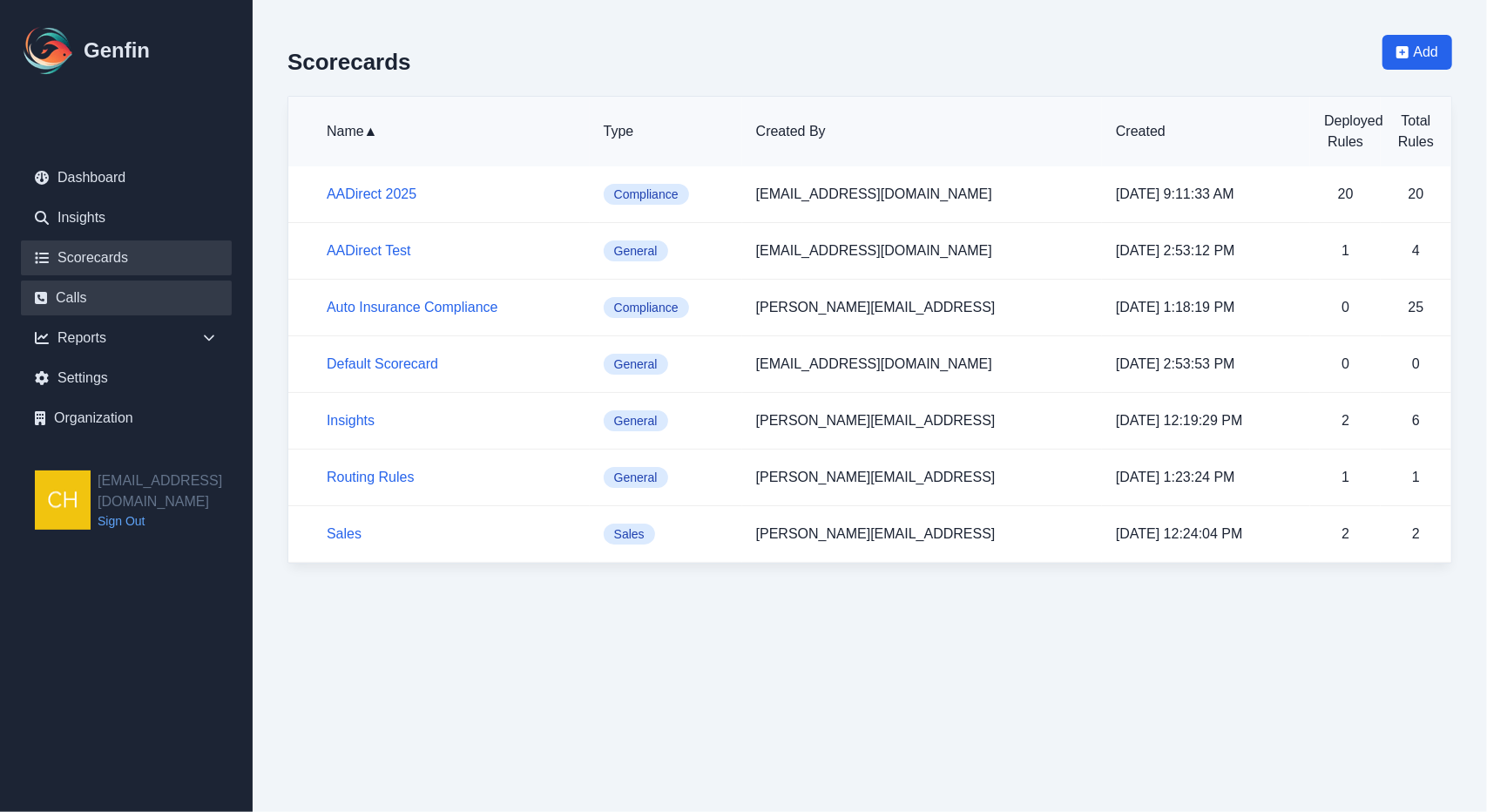
click at [96, 289] on link "Calls" at bounding box center [125, 297] width 210 height 35
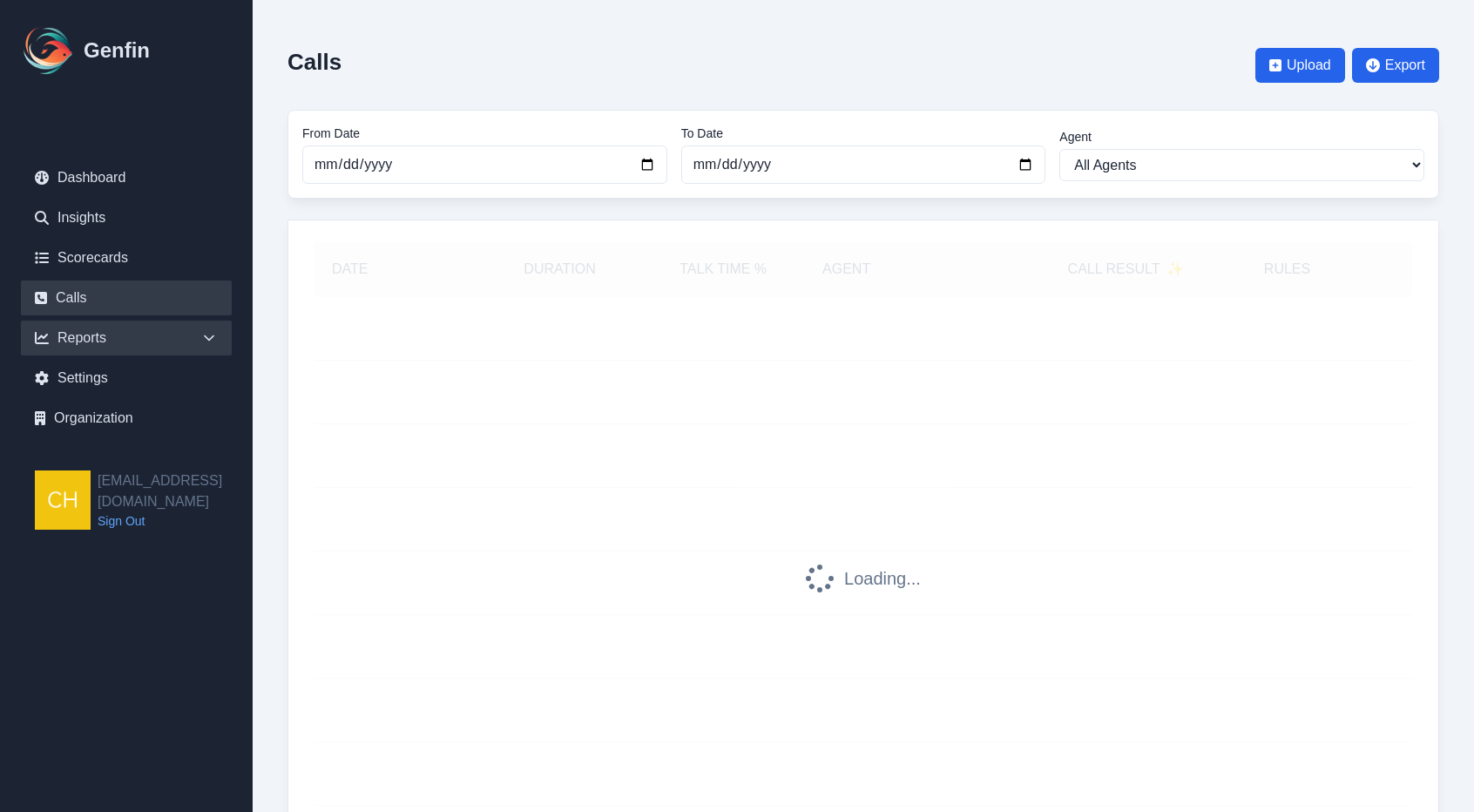
click at [110, 339] on div "Reports" at bounding box center [125, 337] width 210 height 35
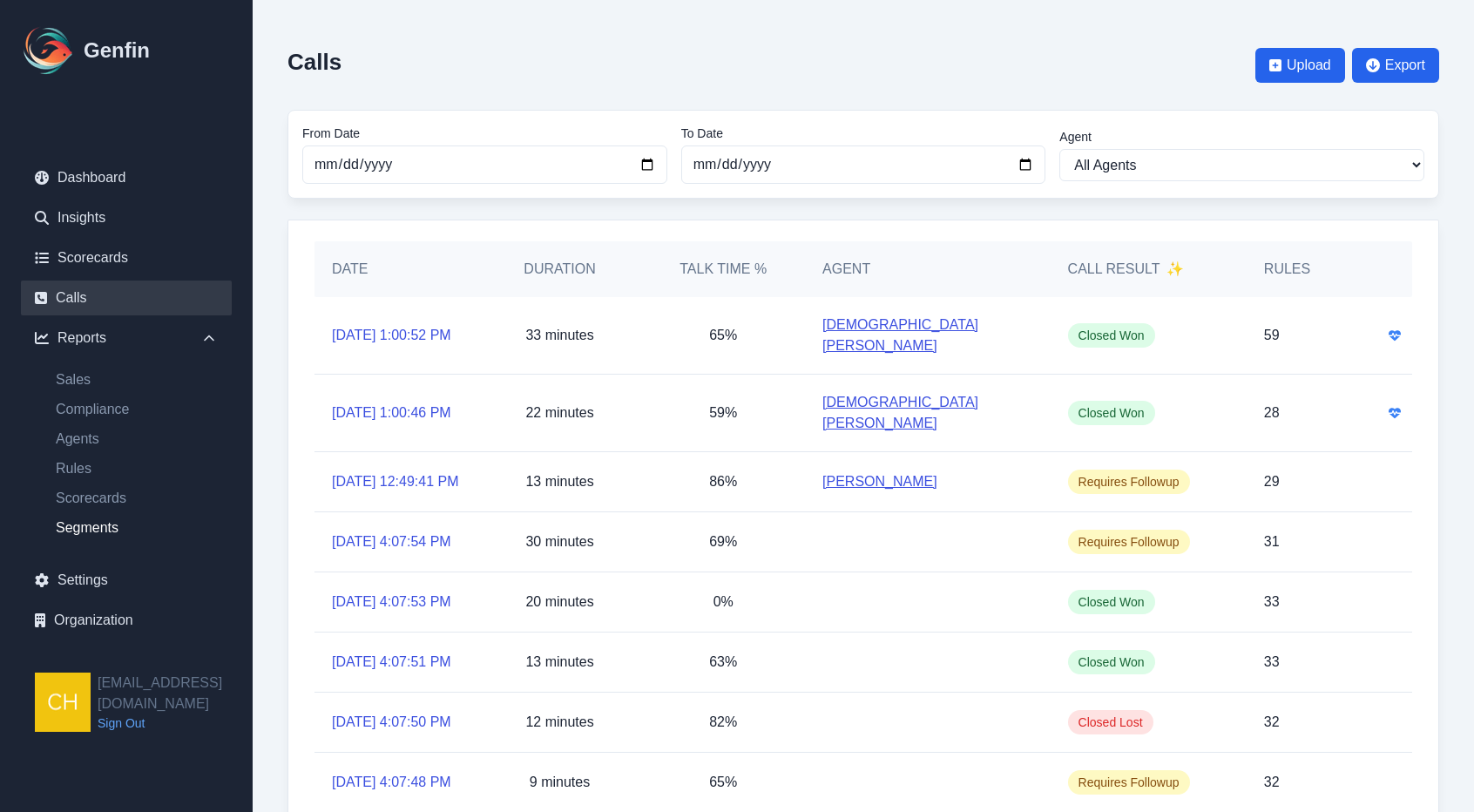
click at [92, 529] on link "Segments" at bounding box center [136, 528] width 190 height 21
select select "14"
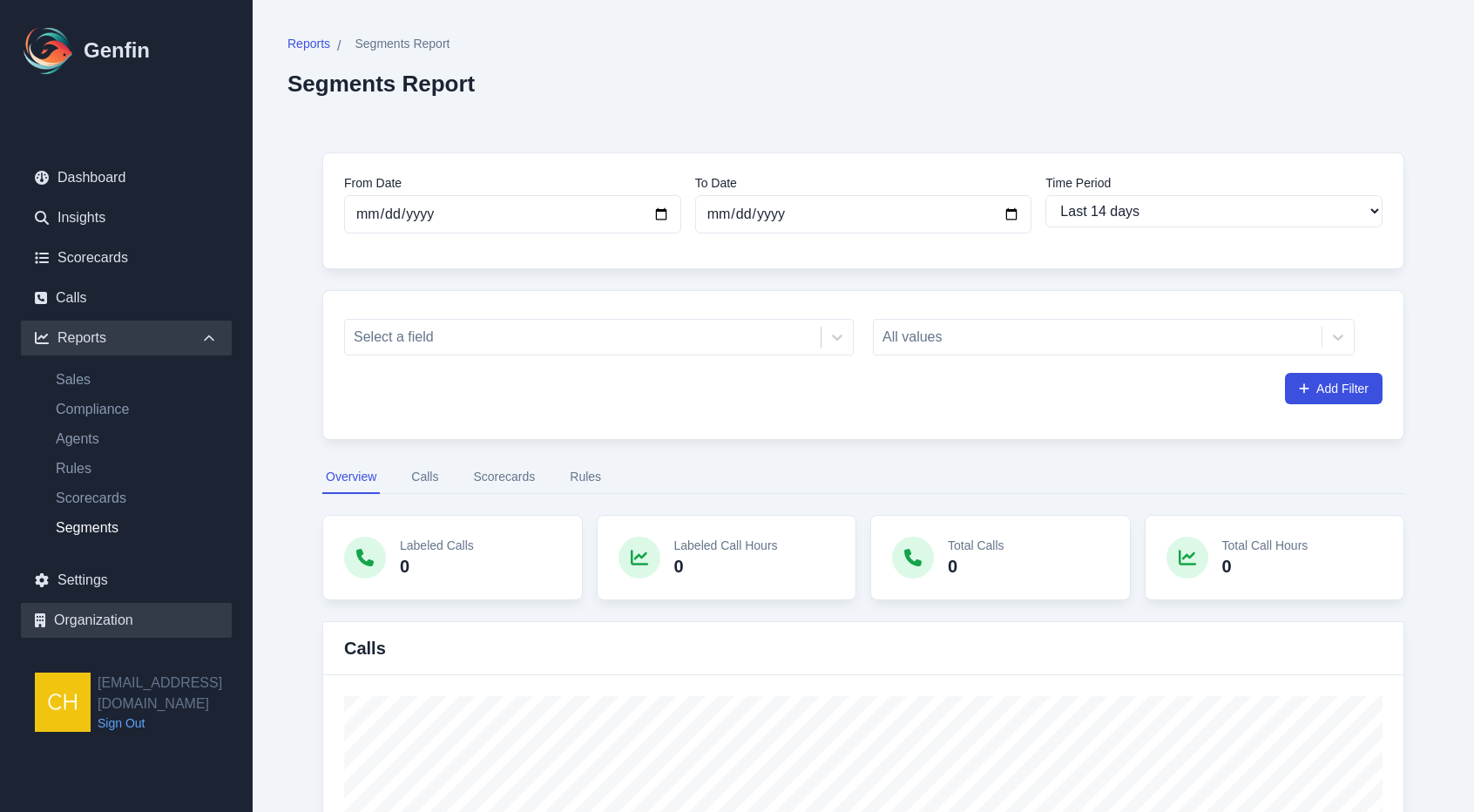
click at [93, 620] on link "Organization" at bounding box center [125, 619] width 210 height 35
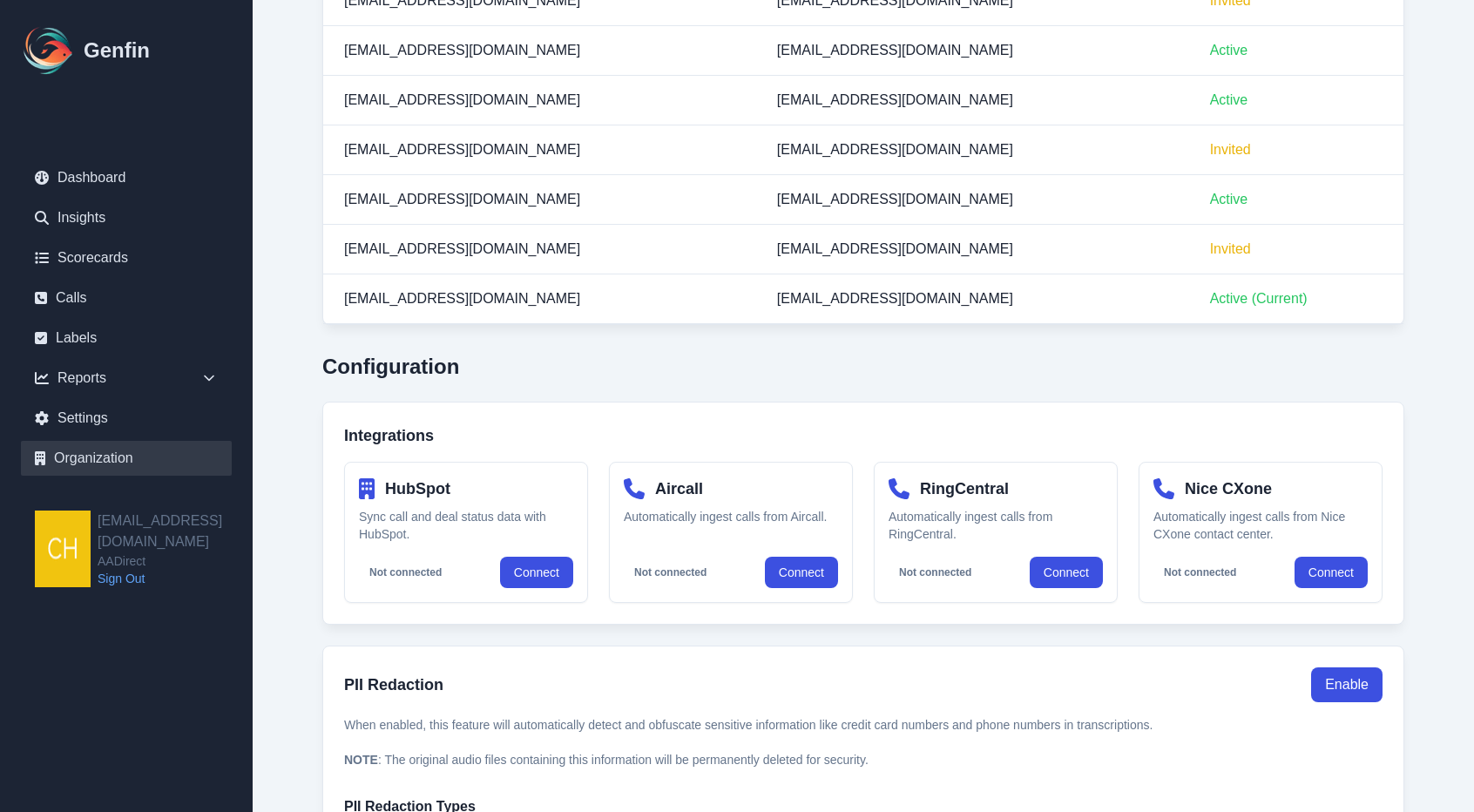
scroll to position [921, 0]
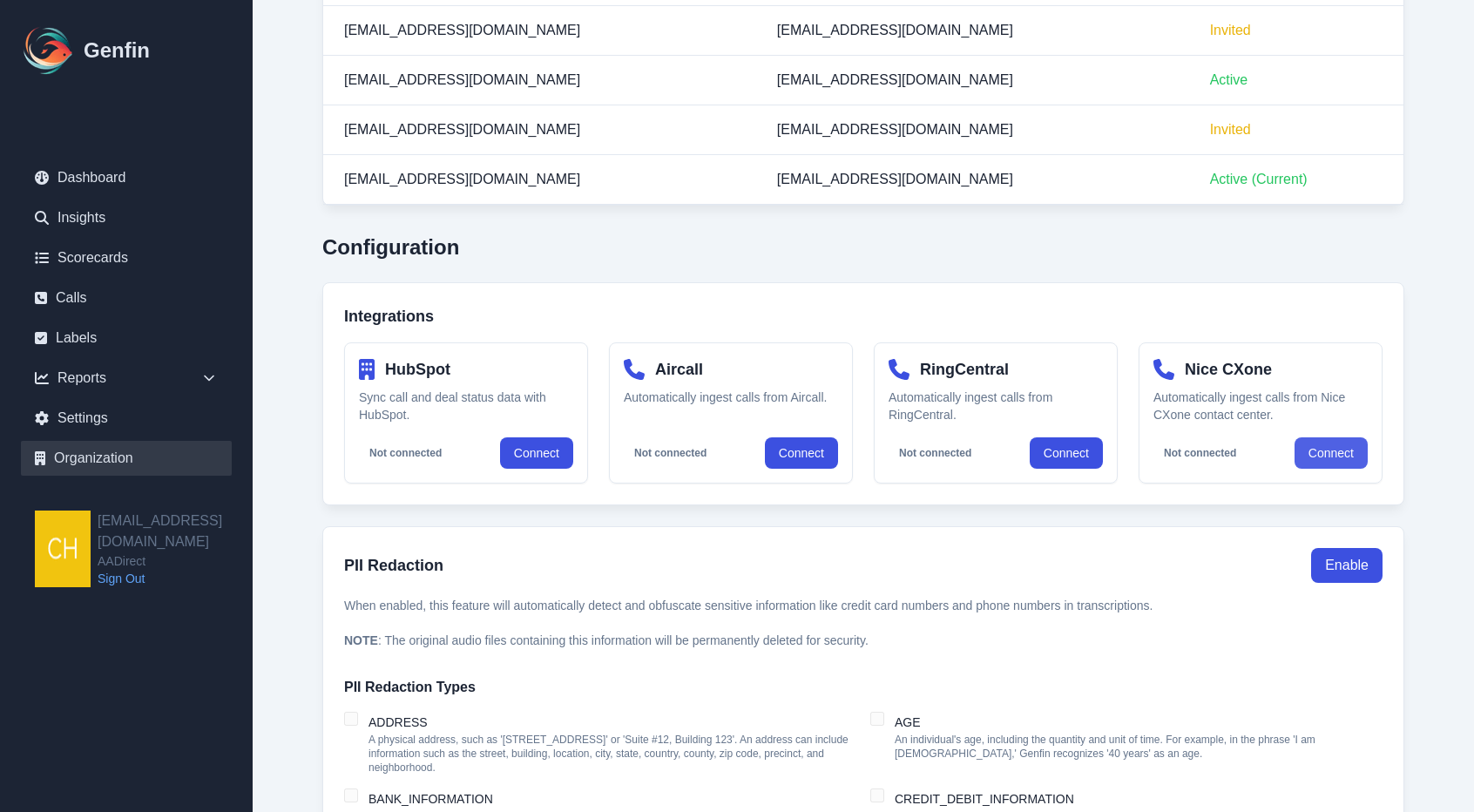
click at [1337, 447] on button "Connect" at bounding box center [1331, 453] width 73 height 32
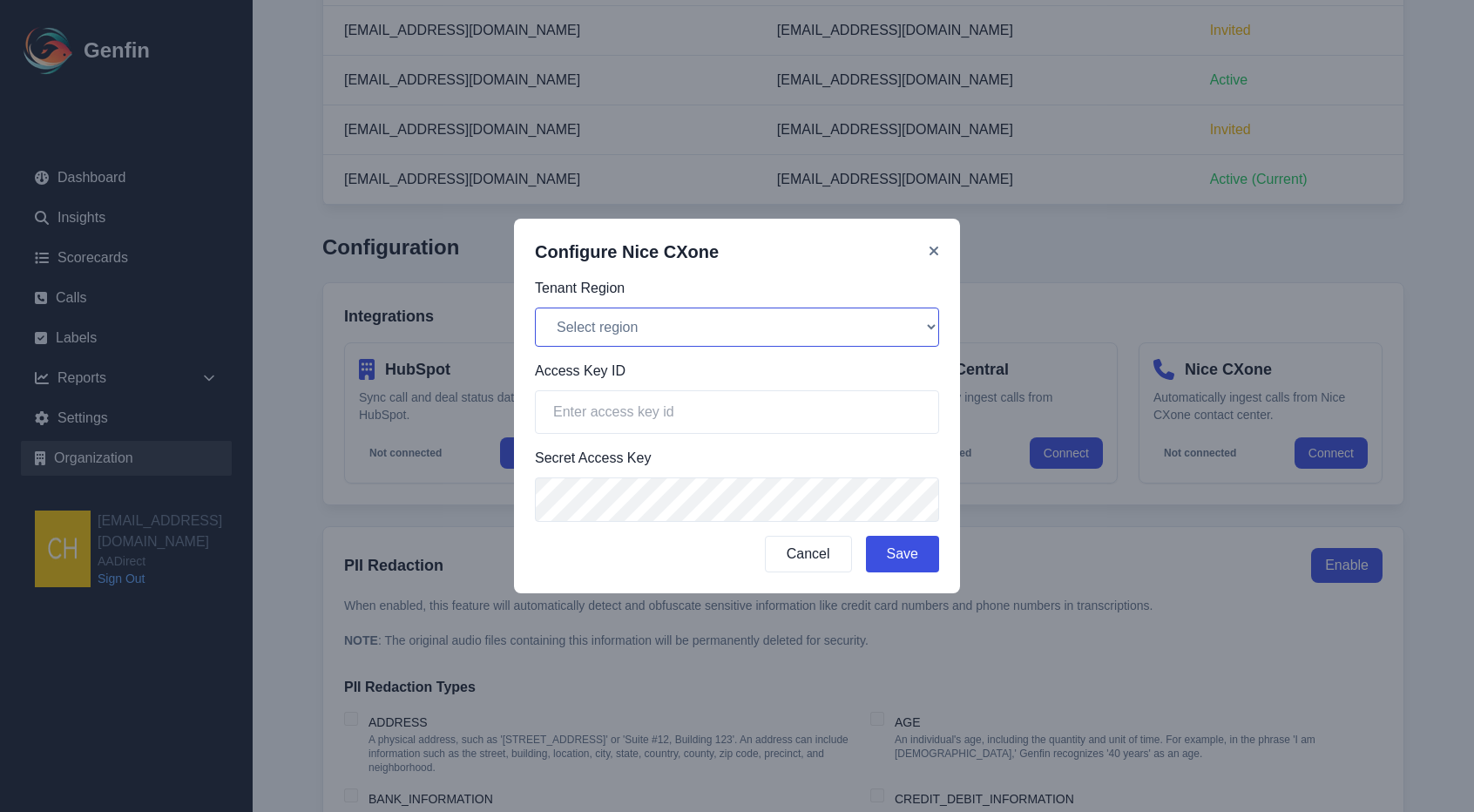
click at [685, 332] on select "Select region North America (na1) Europe (eu1) Asia Pacific (ap1)" at bounding box center [736, 327] width 404 height 40
select select "na1"
click at [534, 307] on select "Select region North America (na1) Europe (eu1) Asia Pacific (ap1)" at bounding box center [736, 327] width 404 height 40
click at [675, 409] on input "text" at bounding box center [736, 412] width 404 height 43
paste input "926cc7f3-cdbb-4705-b261-e732b3a6bee5"
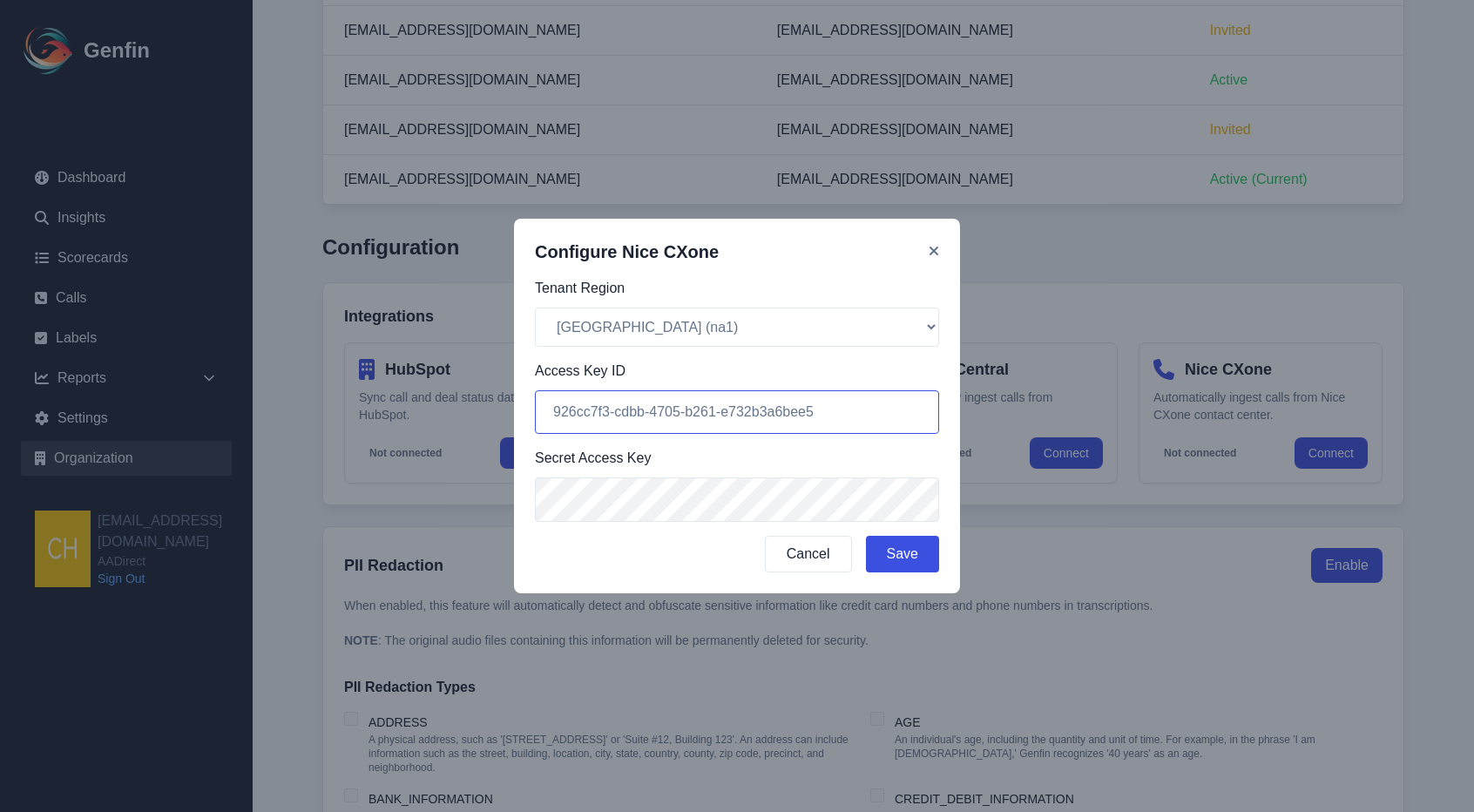
type input "926cc7f3-cdbb-4705-b261-e732b3a6bee5"
click at [921, 553] on button "Save" at bounding box center [902, 553] width 73 height 37
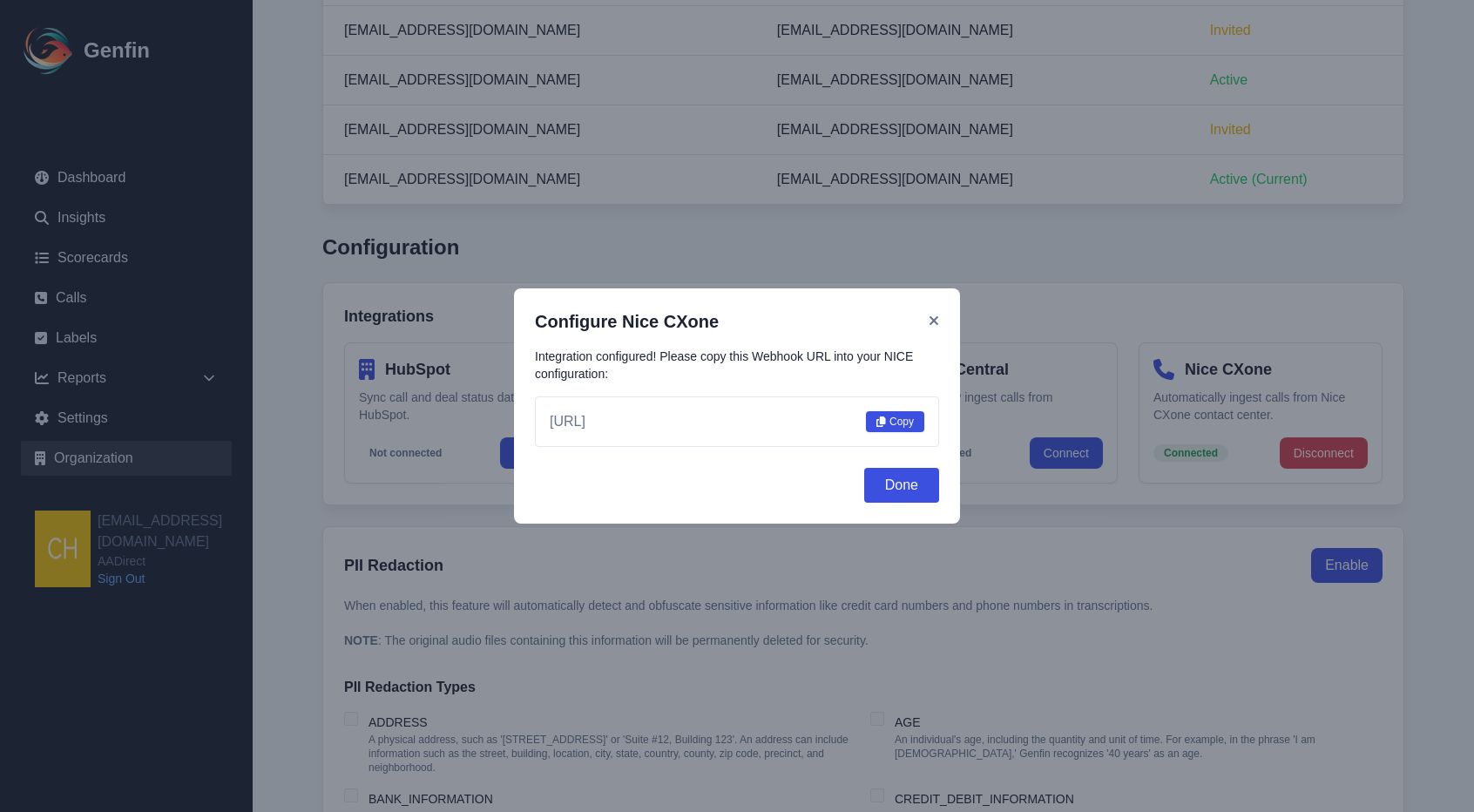
click at [892, 416] on button "Copy" at bounding box center [894, 421] width 58 height 21
click at [933, 324] on icon at bounding box center [934, 320] width 11 height 14
